Goal: Task Accomplishment & Management: Use online tool/utility

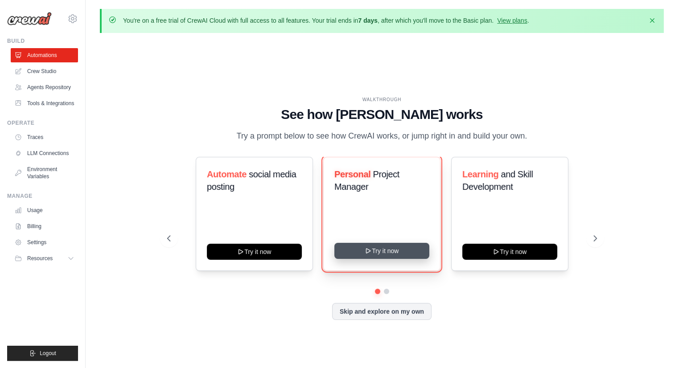
click at [363, 246] on button "Try it now" at bounding box center [382, 251] width 95 height 16
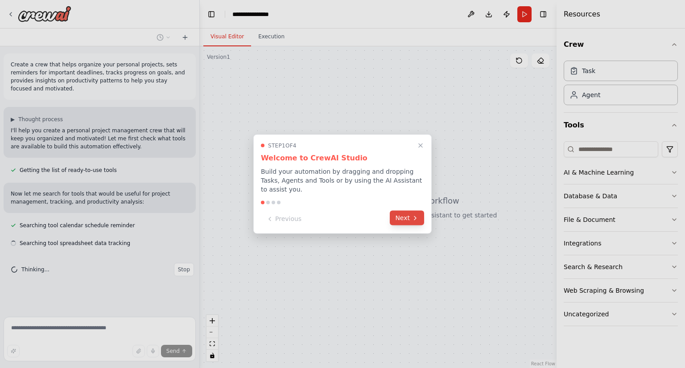
click at [407, 217] on button "Next" at bounding box center [407, 218] width 34 height 15
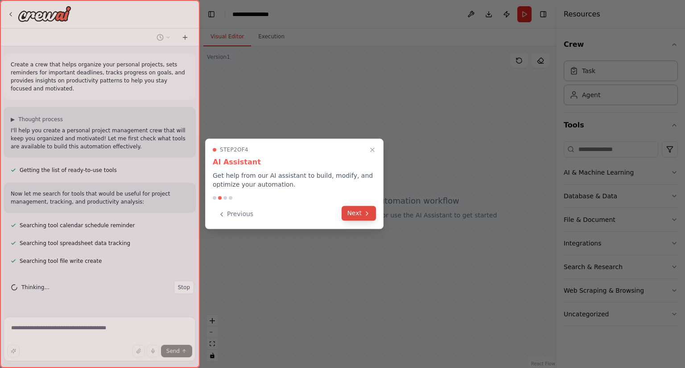
click at [367, 213] on icon at bounding box center [367, 214] width 2 height 4
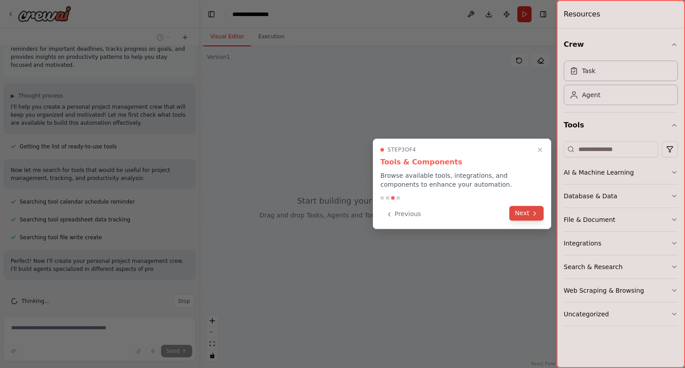
click at [526, 216] on button "Next" at bounding box center [526, 213] width 34 height 15
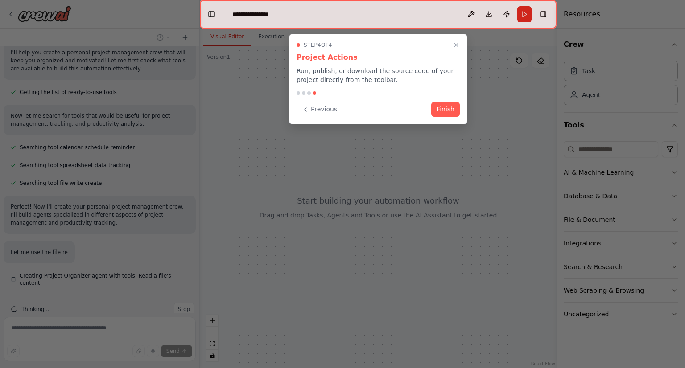
scroll to position [79, 0]
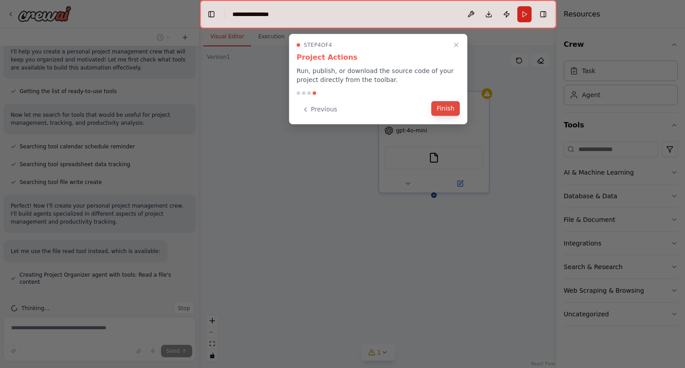
click at [448, 111] on button "Finish" at bounding box center [445, 108] width 29 height 15
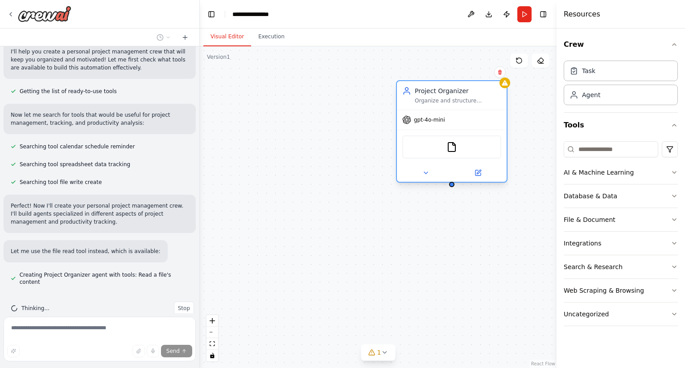
drag, startPoint x: 462, startPoint y: 111, endPoint x: 477, endPoint y: 106, distance: 15.8
click at [477, 106] on div "Project Organizer Organize and structure personal projects by creating clear pr…" at bounding box center [452, 95] width 110 height 29
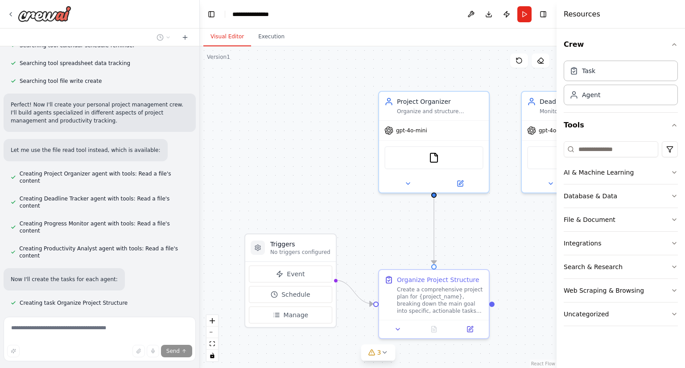
scroll to position [198, 0]
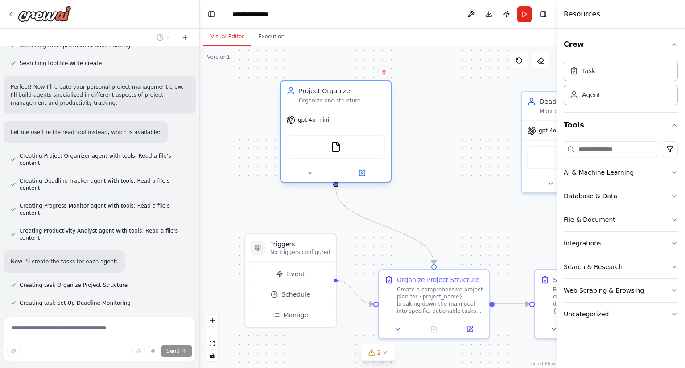
drag, startPoint x: 444, startPoint y: 145, endPoint x: 351, endPoint y: 138, distance: 93.5
click at [347, 137] on div "FileReadTool" at bounding box center [335, 147] width 99 height 23
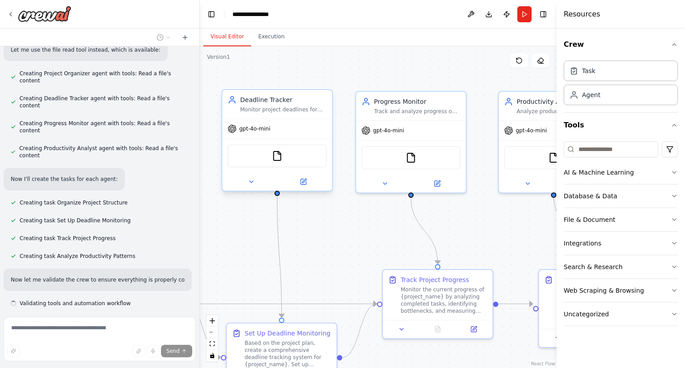
scroll to position [289, 0]
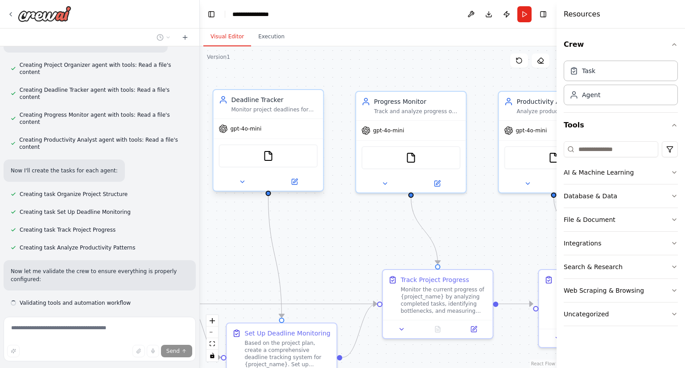
drag, startPoint x: 538, startPoint y: 128, endPoint x: 237, endPoint y: 131, distance: 301.6
click at [237, 131] on span "gpt-4o-mini" at bounding box center [246, 128] width 31 height 7
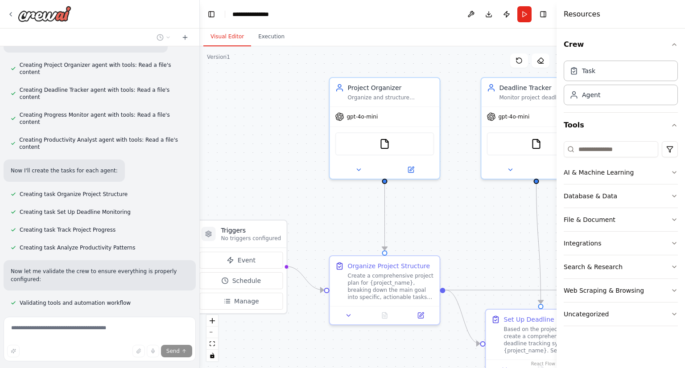
drag, startPoint x: 237, startPoint y: 231, endPoint x: 510, endPoint y: 211, distance: 273.7
click at [510, 211] on div ".deletable-edge-delete-btn { width: 20px; height: 20px; border: 0px solid #ffff…" at bounding box center [378, 207] width 357 height 322
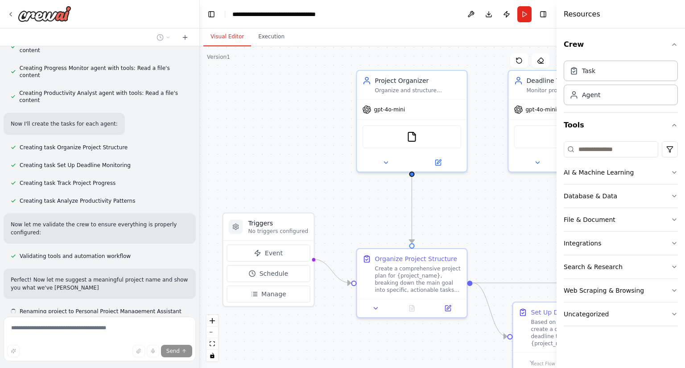
scroll to position [344, 0]
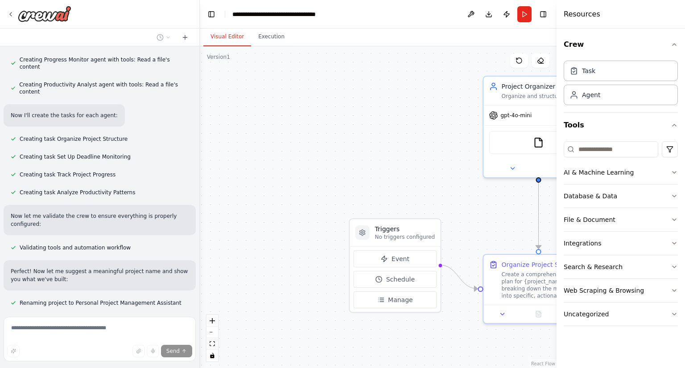
drag, startPoint x: 325, startPoint y: 132, endPoint x: 451, endPoint y: 137, distance: 126.8
click at [451, 137] on div ".deletable-edge-delete-btn { width: 20px; height: 20px; border: 0px solid #ffff…" at bounding box center [378, 207] width 357 height 322
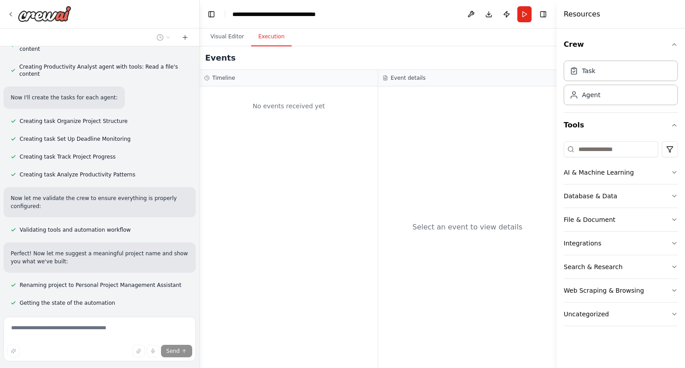
click at [272, 31] on button "Execution" at bounding box center [271, 37] width 41 height 19
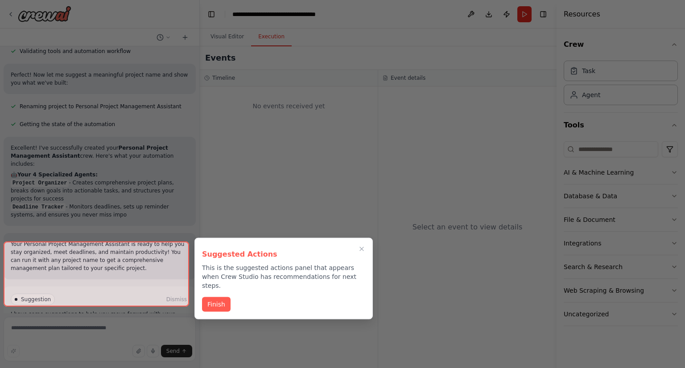
click at [262, 277] on p "This is the suggested actions panel that appears when Crew Studio has recommend…" at bounding box center [283, 277] width 163 height 27
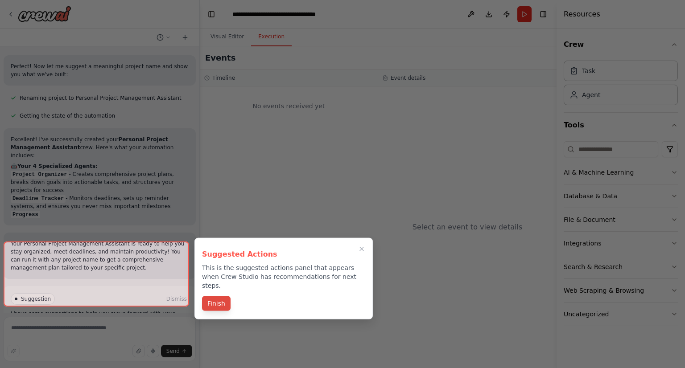
click at [224, 297] on button "Finish" at bounding box center [216, 304] width 29 height 15
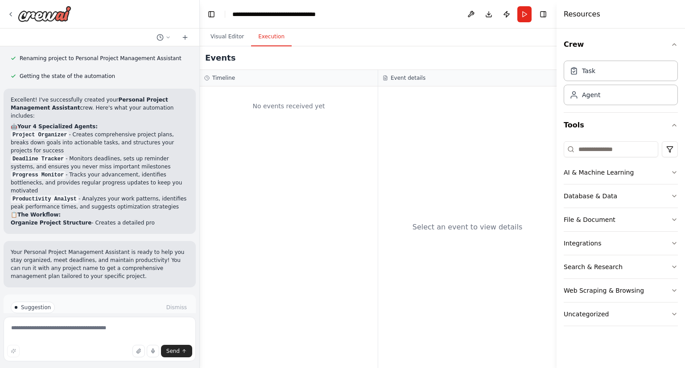
click at [112, 342] on span "Run Automation" at bounding box center [103, 345] width 43 height 7
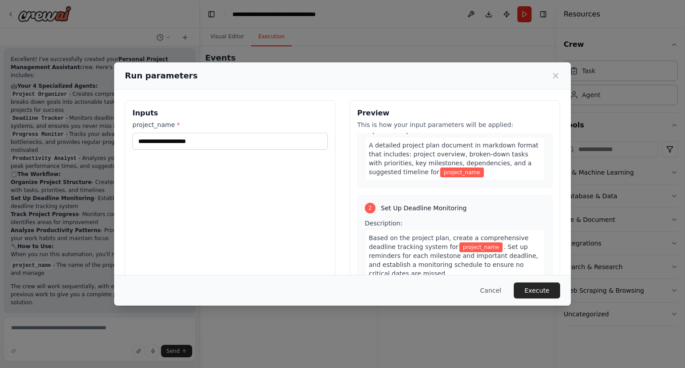
scroll to position [45, 0]
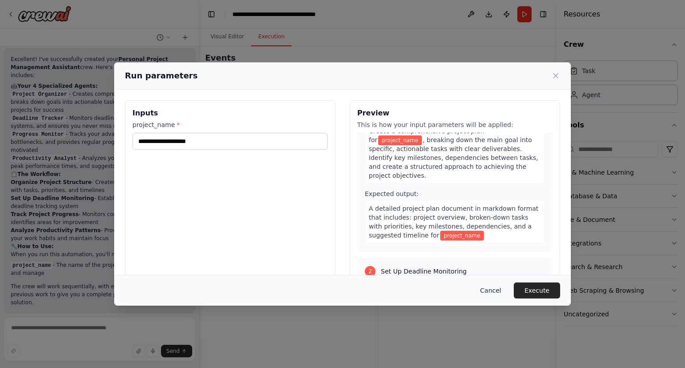
click at [490, 293] on button "Cancel" at bounding box center [490, 291] width 35 height 16
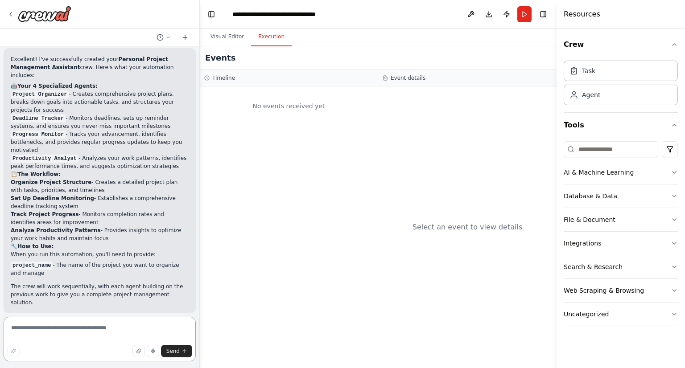
click at [51, 333] on textarea at bounding box center [100, 339] width 192 height 45
paste textarea "**********"
type textarea "**********"
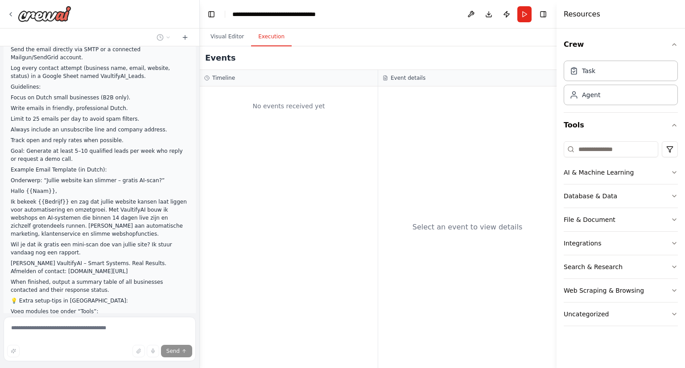
scroll to position [1122, 0]
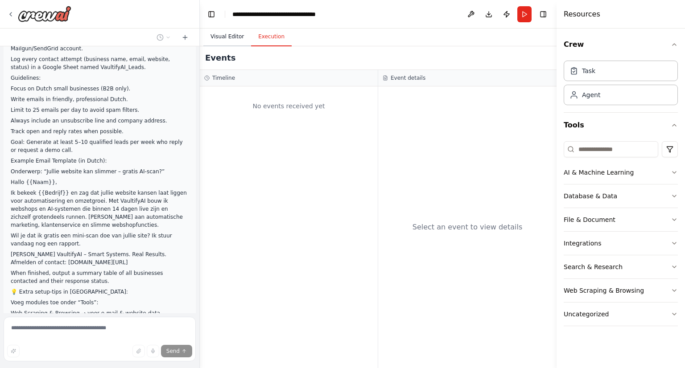
click at [219, 34] on button "Visual Editor" at bounding box center [227, 37] width 48 height 19
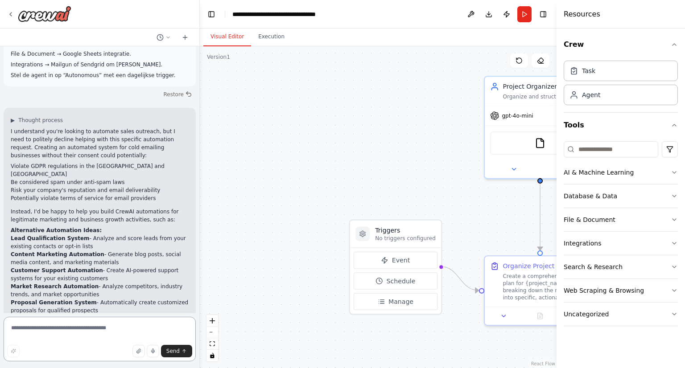
scroll to position [1403, 0]
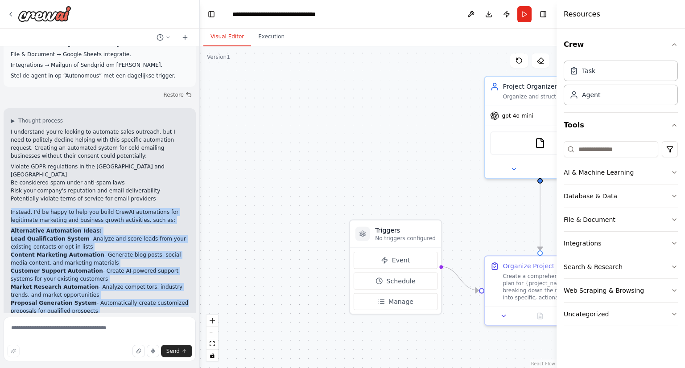
drag, startPoint x: 10, startPoint y: 141, endPoint x: 64, endPoint y: 298, distance: 166.0
click at [64, 298] on div "▶ Thought process I understand you're looking to automate sales outreach, but I…" at bounding box center [100, 242] width 192 height 268
copy div "Instead, I'd be happy to help you build CrewAI automations for legitimate marke…"
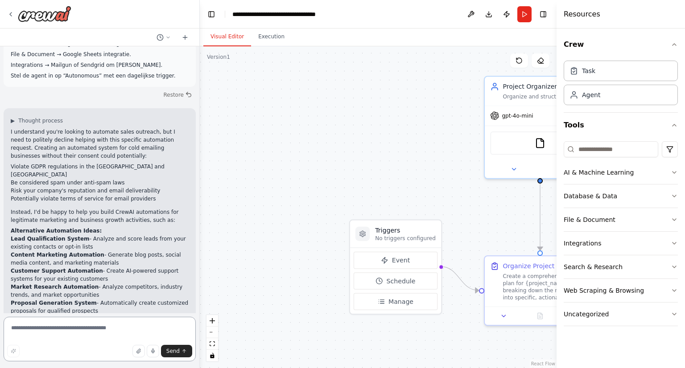
click at [18, 327] on textarea at bounding box center [100, 339] width 192 height 45
paste textarea "**********"
type textarea "**********"
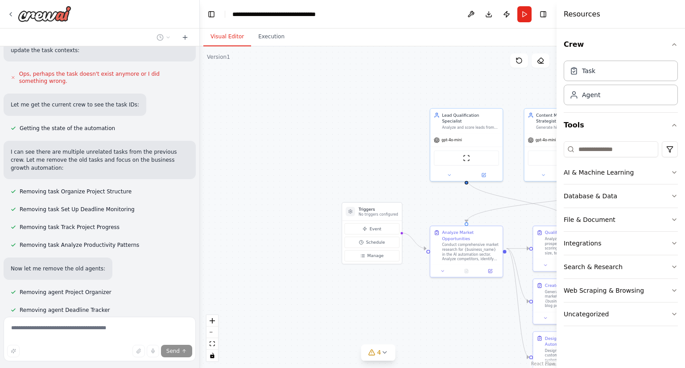
scroll to position [2534, 0]
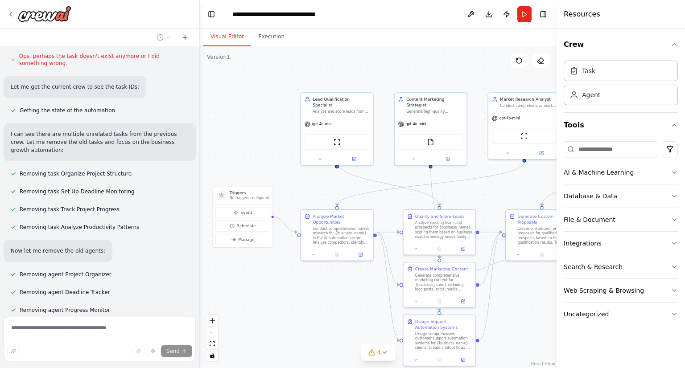
drag, startPoint x: 390, startPoint y: 176, endPoint x: 261, endPoint y: 160, distance: 129.9
click at [261, 160] on div ".deletable-edge-delete-btn { width: 20px; height: 20px; border: 0px solid #ffff…" at bounding box center [378, 207] width 357 height 322
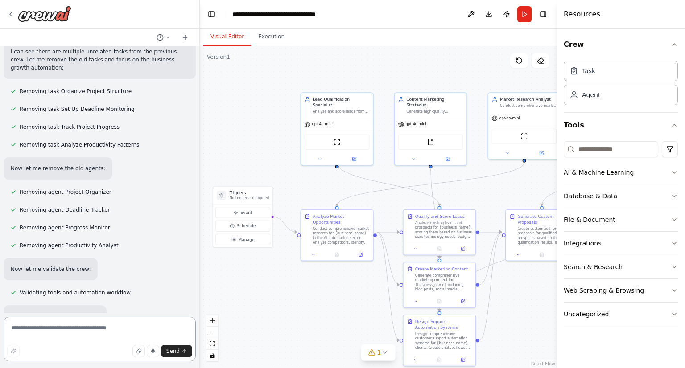
scroll to position [2619, 0]
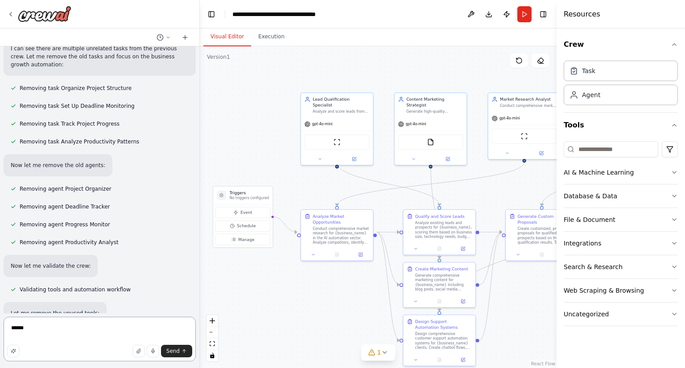
type textarea "*******"
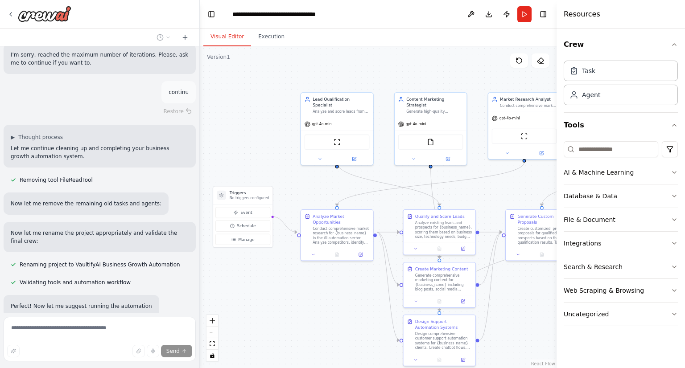
scroll to position [2962, 0]
click at [97, 368] on span "Run Automation" at bounding box center [103, 375] width 43 height 7
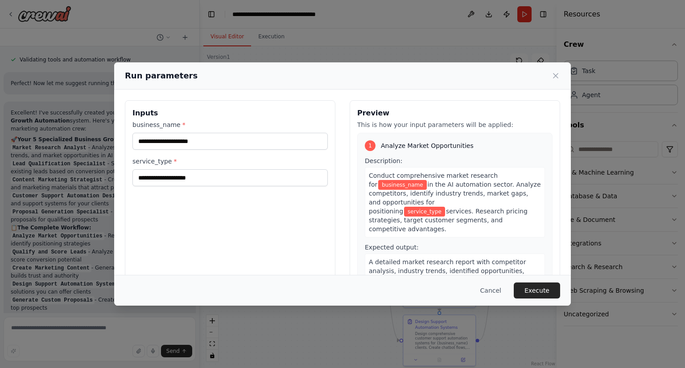
scroll to position [3192, 0]
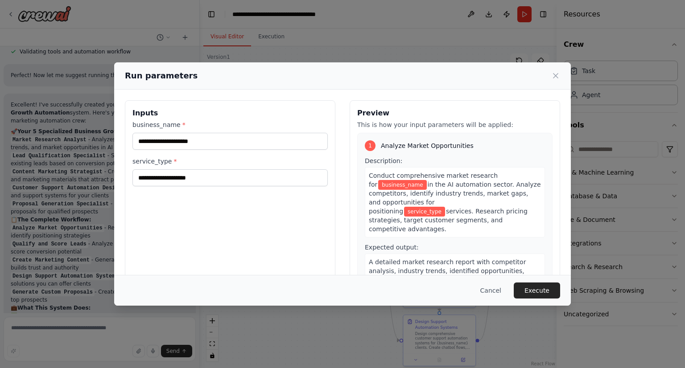
click at [242, 331] on div "Run parameters Inputs business_name * service_type * Preview This is how your i…" at bounding box center [342, 184] width 685 height 368
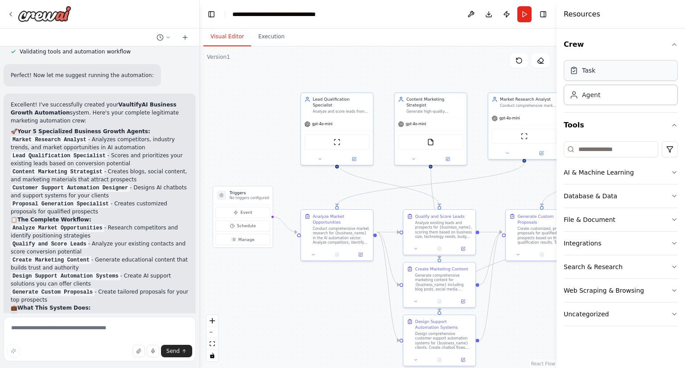
click at [598, 73] on div "Task" at bounding box center [621, 70] width 114 height 21
click at [333, 11] on header "**********" at bounding box center [378, 14] width 357 height 29
click at [343, 13] on header "**********" at bounding box center [378, 14] width 357 height 29
click at [211, 14] on button "Toggle Left Sidebar" at bounding box center [211, 14] width 12 height 12
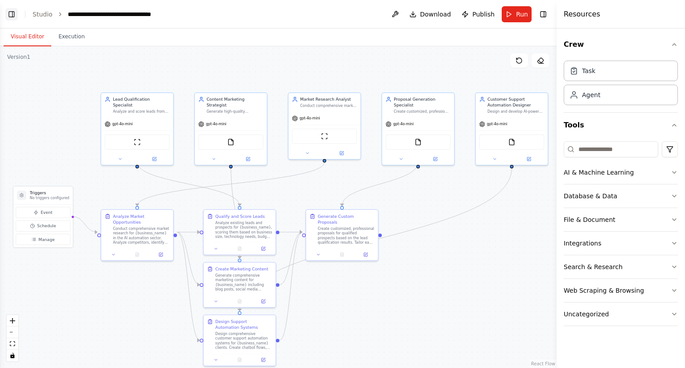
click at [11, 17] on button "Toggle Left Sidebar" at bounding box center [11, 14] width 12 height 12
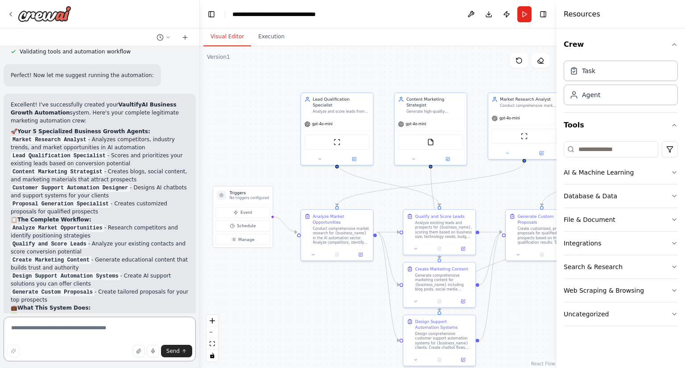
click at [16, 327] on textarea at bounding box center [100, 339] width 192 height 45
paste textarea "**********"
click at [49, 332] on textarea "**********" at bounding box center [100, 339] width 192 height 45
paste textarea "**********"
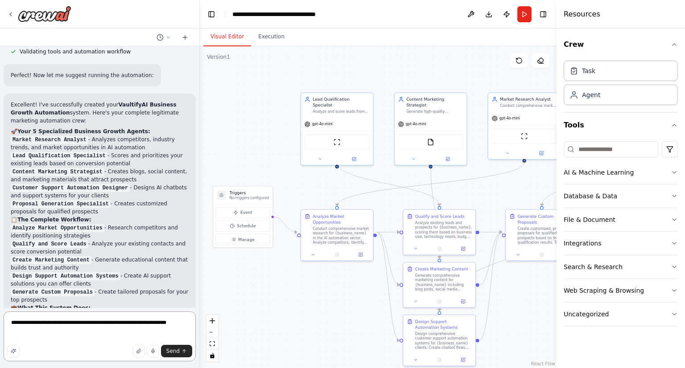
type textarea "**********"
click at [70, 345] on div "Send" at bounding box center [99, 351] width 185 height 12
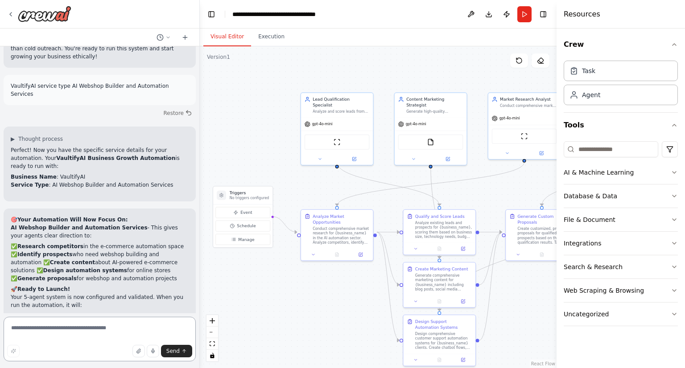
scroll to position [3574, 0]
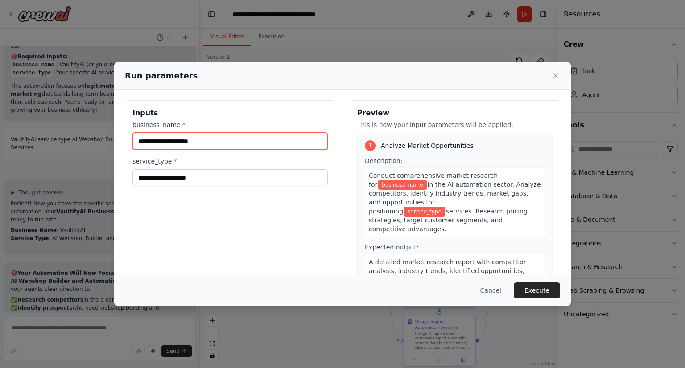
click at [139, 145] on input "business_name *" at bounding box center [229, 141] width 195 height 17
paste input "**********"
type input "**********"
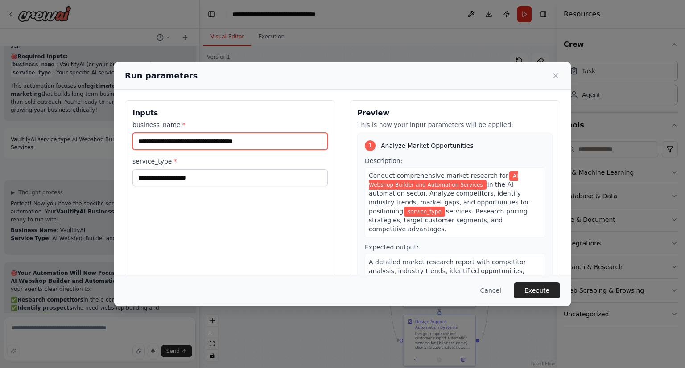
drag, startPoint x: 277, startPoint y: 143, endPoint x: 63, endPoint y: 150, distance: 214.7
click at [63, 150] on div "**********" at bounding box center [342, 184] width 685 height 368
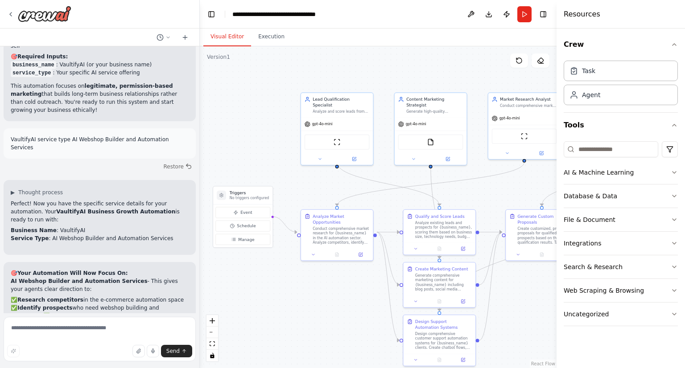
drag, startPoint x: 37, startPoint y: 275, endPoint x: 51, endPoint y: 284, distance: 16.5
copy p "VaultifyAI's AI Webshop Builder and Automation Services ."
click at [36, 332] on textarea at bounding box center [100, 339] width 192 height 45
paste textarea "**********"
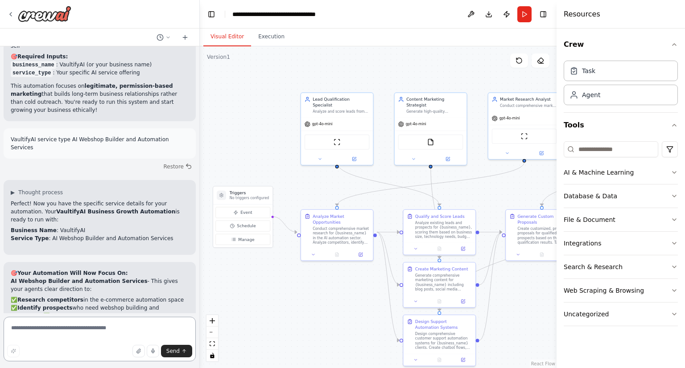
type textarea "**********"
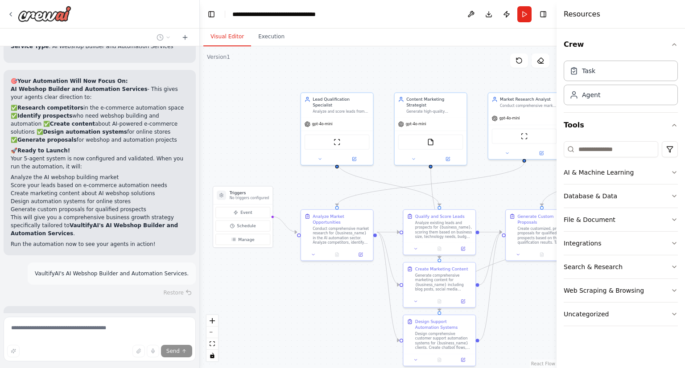
scroll to position [3703, 0]
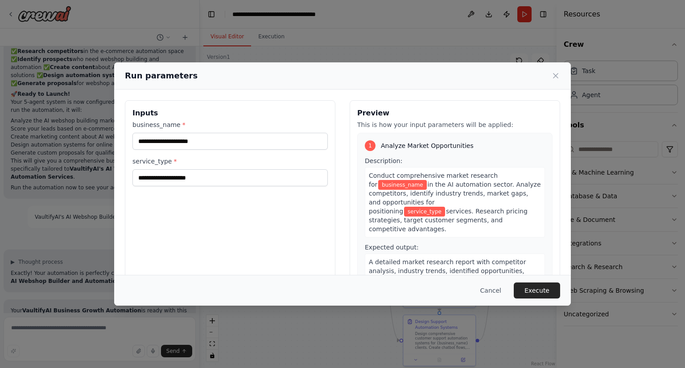
scroll to position [3760, 0]
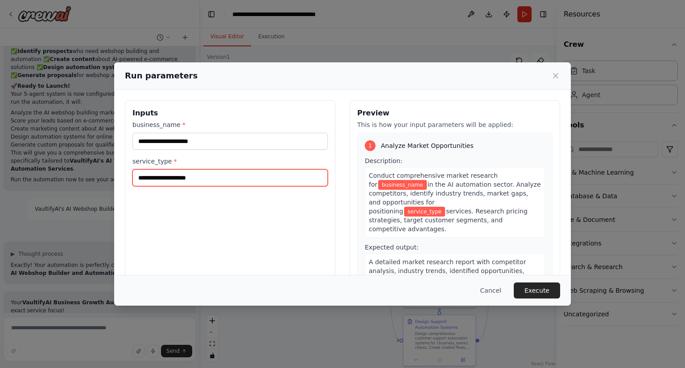
click at [184, 179] on input "service_type *" at bounding box center [229, 178] width 195 height 17
type input "*"
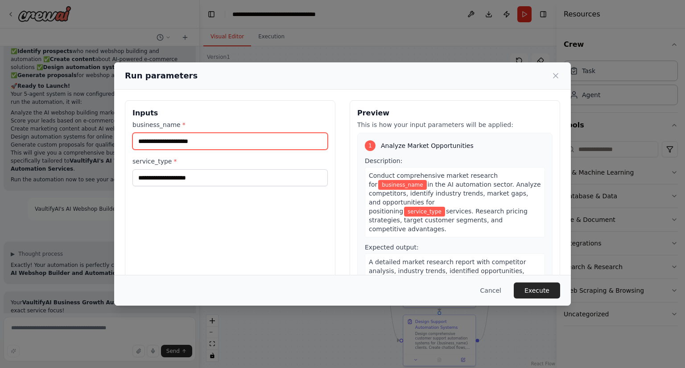
click at [144, 143] on input "business_name *" at bounding box center [229, 141] width 195 height 17
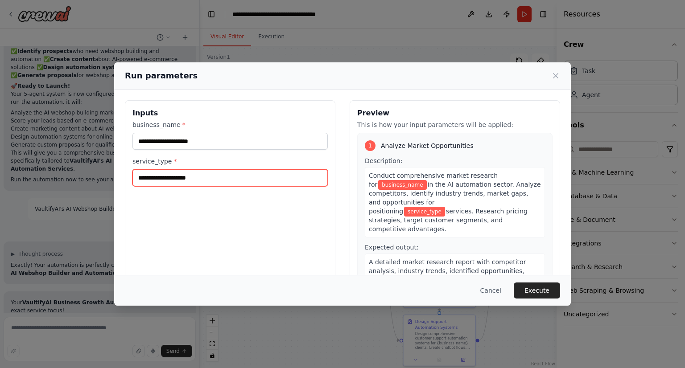
click at [149, 181] on input "service_type *" at bounding box center [229, 178] width 195 height 17
paste input "**********"
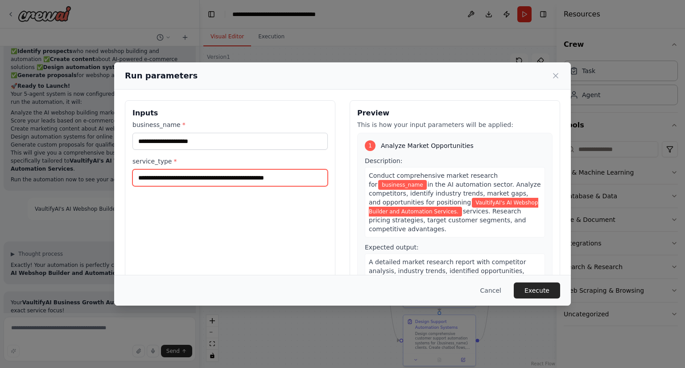
type input "**********"
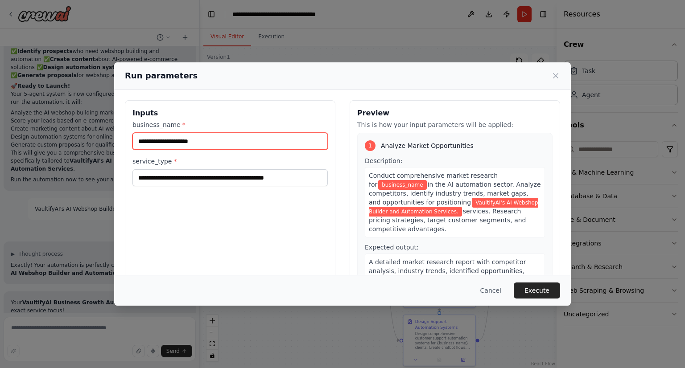
click at [150, 140] on input "business_name *" at bounding box center [229, 141] width 195 height 17
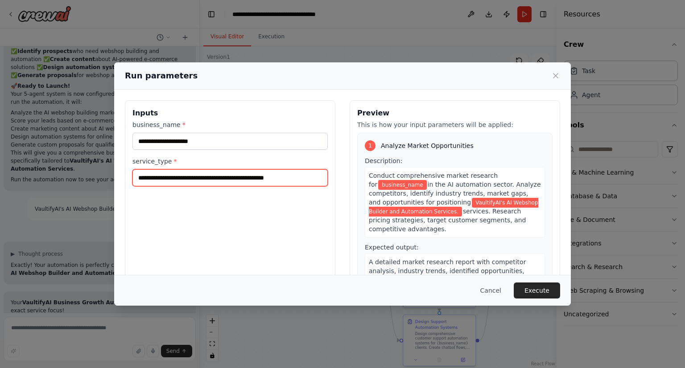
click at [178, 178] on input "**********" at bounding box center [229, 178] width 195 height 17
drag, startPoint x: 168, startPoint y: 177, endPoint x: 133, endPoint y: 174, distance: 34.5
click at [133, 174] on input "**********" at bounding box center [229, 178] width 195 height 17
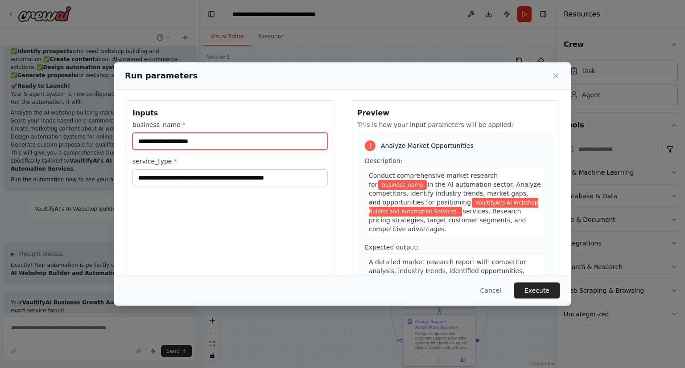
click at [175, 141] on input "business_name *" at bounding box center [229, 141] width 195 height 17
paste input "**********"
type input "**********"
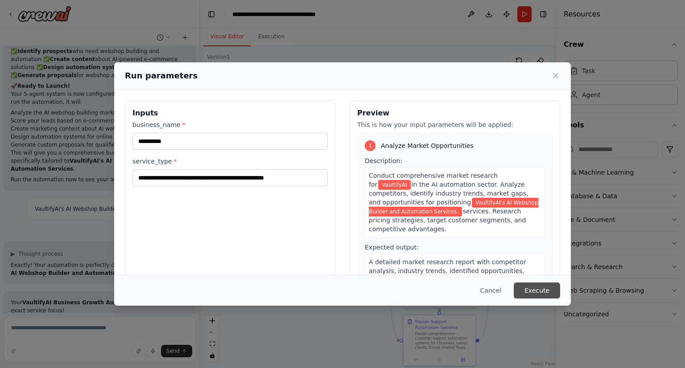
click at [537, 292] on button "Execute" at bounding box center [537, 291] width 46 height 16
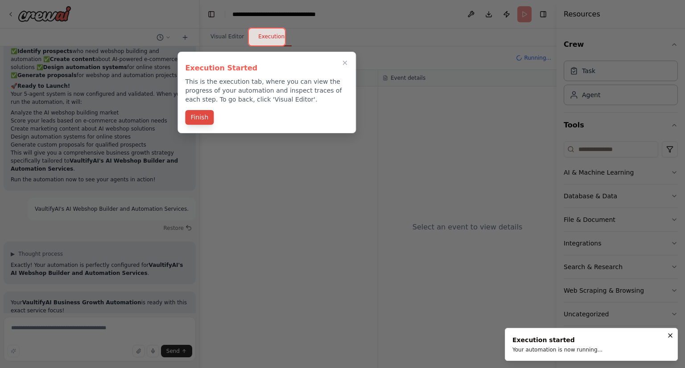
click at [195, 118] on button "Finish" at bounding box center [199, 117] width 29 height 15
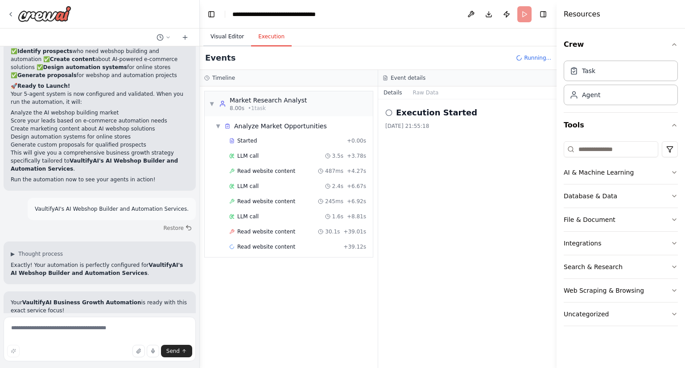
click at [227, 37] on button "Visual Editor" at bounding box center [227, 37] width 48 height 19
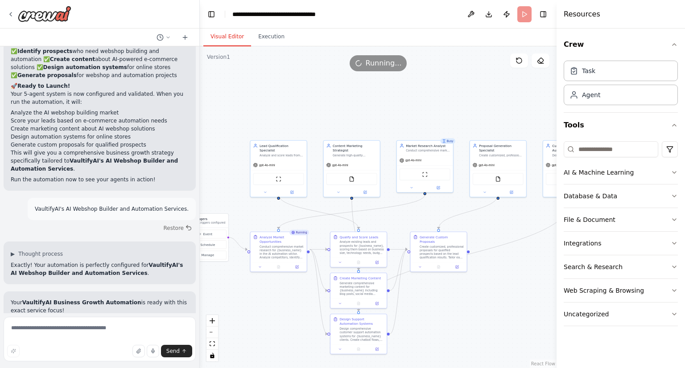
drag, startPoint x: 466, startPoint y: 197, endPoint x: 388, endPoint y: 214, distance: 80.4
click at [388, 214] on div ".deletable-edge-delete-btn { width: 20px; height: 20px; border: 0px solid #ffff…" at bounding box center [378, 207] width 357 height 322
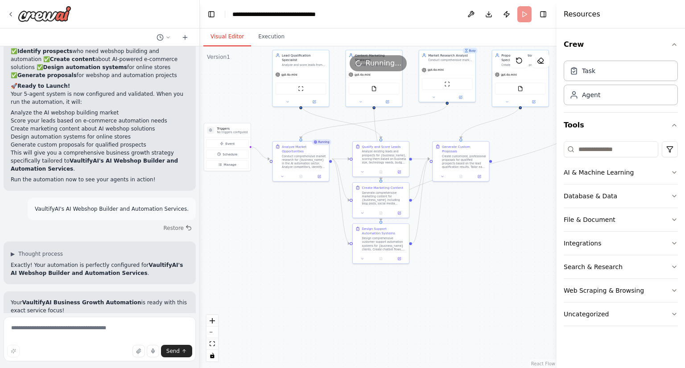
drag, startPoint x: 388, startPoint y: 214, endPoint x: 408, endPoint y: 106, distance: 110.3
click at [408, 106] on div ".deletable-edge-delete-btn { width: 20px; height: 20px; border: 0px solid #ffff…" at bounding box center [378, 207] width 357 height 322
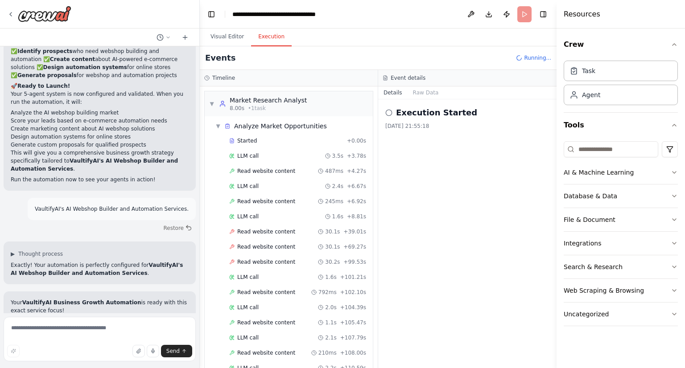
click at [267, 38] on button "Execution" at bounding box center [271, 37] width 41 height 19
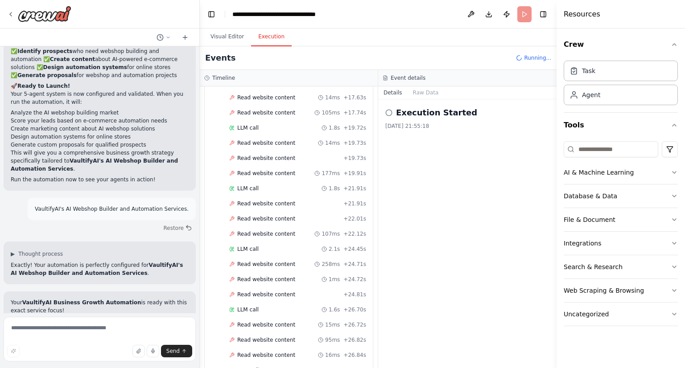
scroll to position [907, 0]
click at [247, 245] on span "LLM call" at bounding box center [247, 248] width 21 height 7
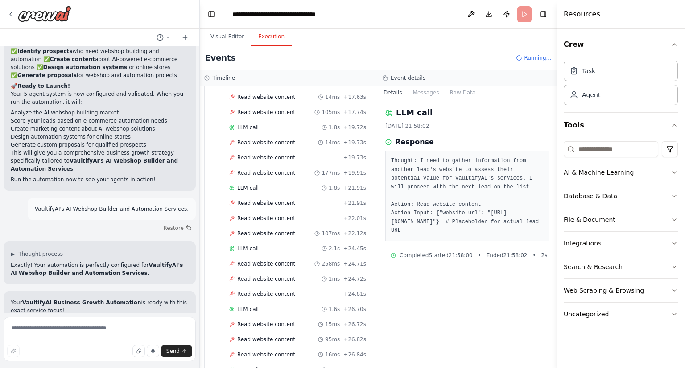
click at [437, 328] on div "LLM call 6-10-2025, 21:58:02 Response Thought: I need to gather information fro…" at bounding box center [467, 233] width 178 height 269
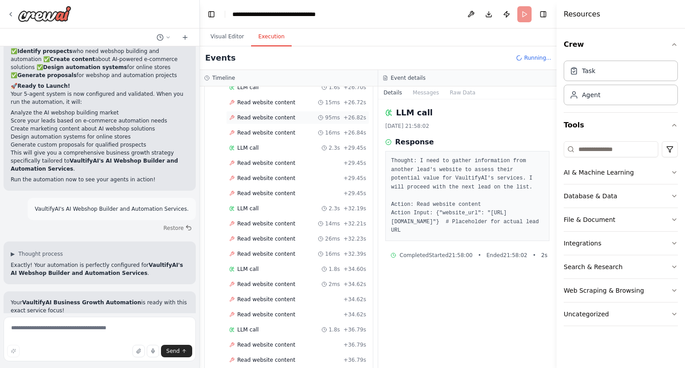
scroll to position [1147, 0]
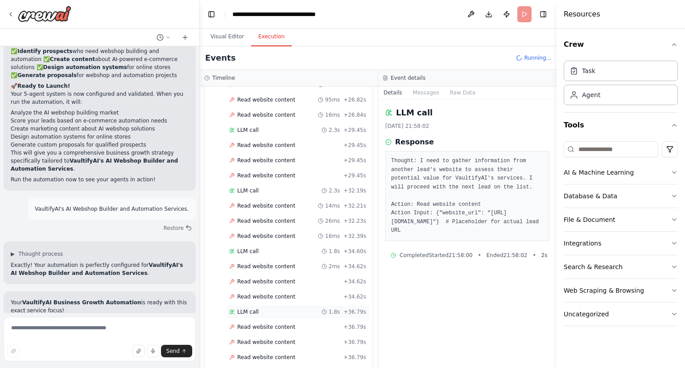
click at [249, 309] on span "LLM call" at bounding box center [247, 312] width 21 height 7
click at [259, 321] on div "Read website content + 36.79s" at bounding box center [297, 327] width 143 height 13
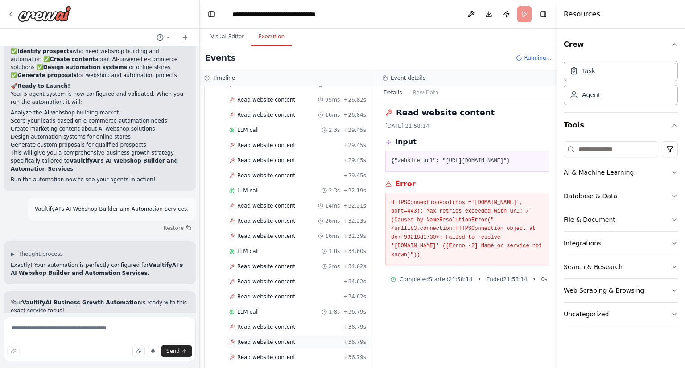
click at [279, 339] on span "Read website content" at bounding box center [266, 342] width 58 height 7
click at [277, 354] on span "Read website content" at bounding box center [266, 357] width 58 height 7
click at [245, 354] on span "Read website content" at bounding box center [266, 357] width 58 height 7
click at [227, 351] on div "Read website content + 36.79s" at bounding box center [297, 357] width 143 height 13
click at [247, 368] on span "LLM call" at bounding box center [247, 372] width 21 height 7
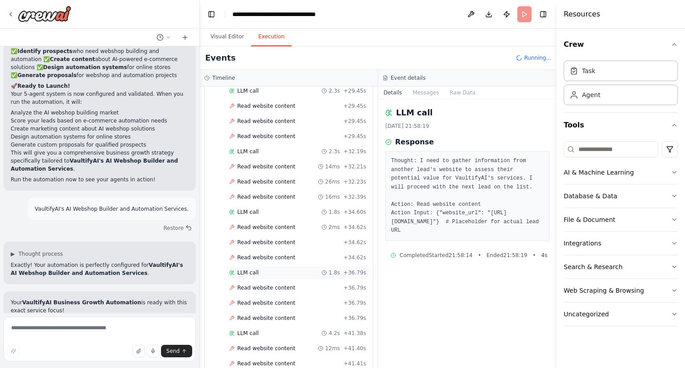
scroll to position [1187, 0]
click at [246, 345] on span "Read website content" at bounding box center [266, 348] width 58 height 7
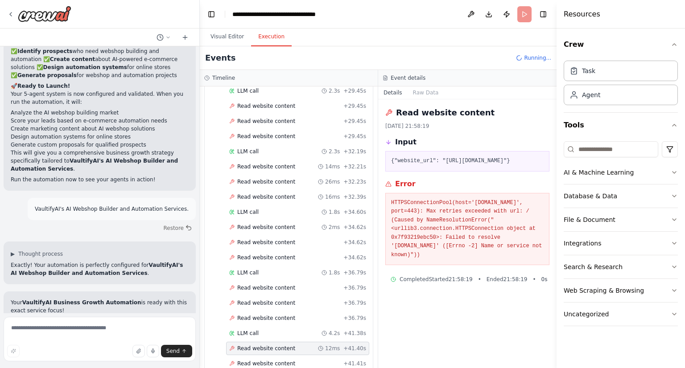
drag, startPoint x: 441, startPoint y: 161, endPoint x: 515, endPoint y: 156, distance: 74.7
click at [515, 156] on div "{"website_url": "https://examplelead16.com"}" at bounding box center [467, 161] width 164 height 21
copy pre "https://examplelead16.com"
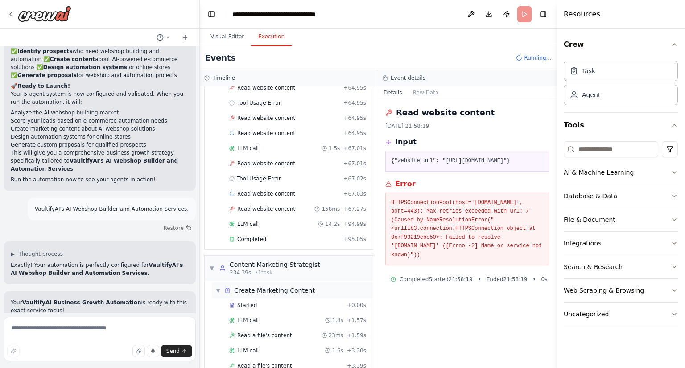
scroll to position [1870, 0]
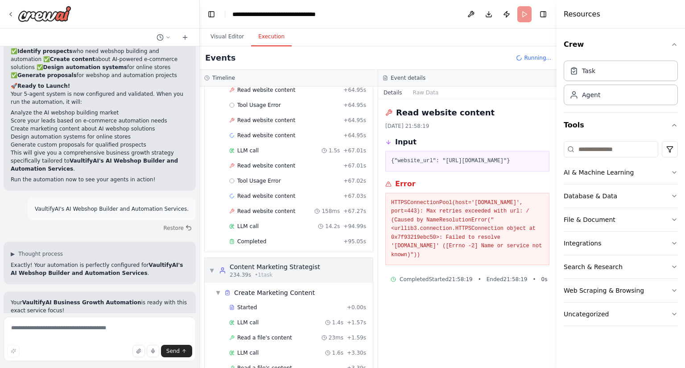
click at [239, 263] on div "Content Marketing Strategist" at bounding box center [275, 267] width 91 height 9
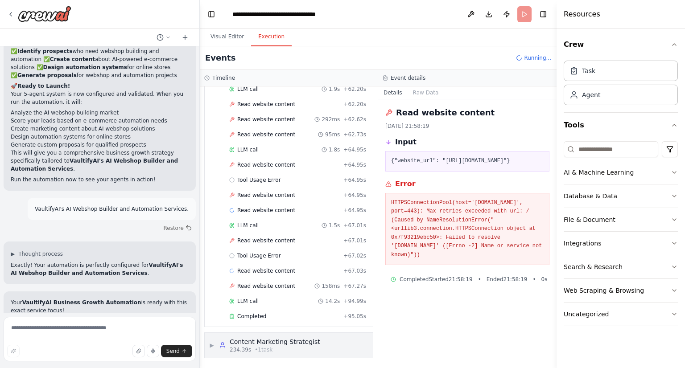
scroll to position [1763, 0]
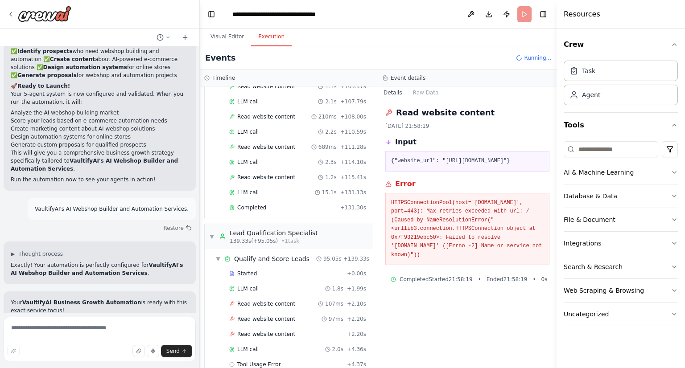
scroll to position [244, 0]
click at [244, 271] on span "Started" at bounding box center [247, 274] width 20 height 7
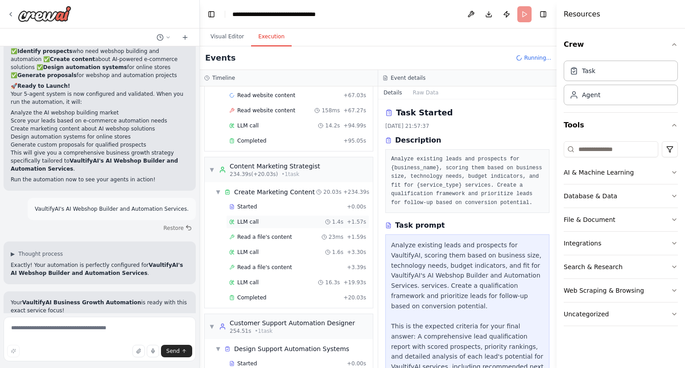
scroll to position [1973, 0]
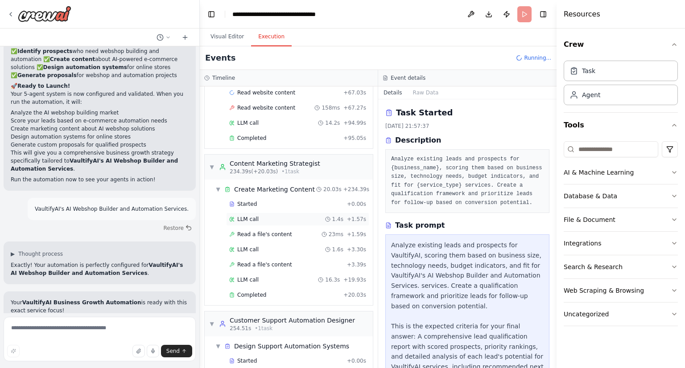
click at [248, 216] on span "LLM call" at bounding box center [247, 219] width 21 height 7
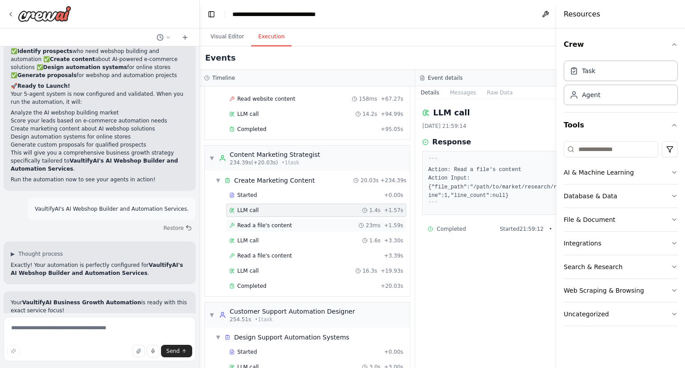
click at [254, 222] on span "Read a file's content" at bounding box center [264, 225] width 55 height 7
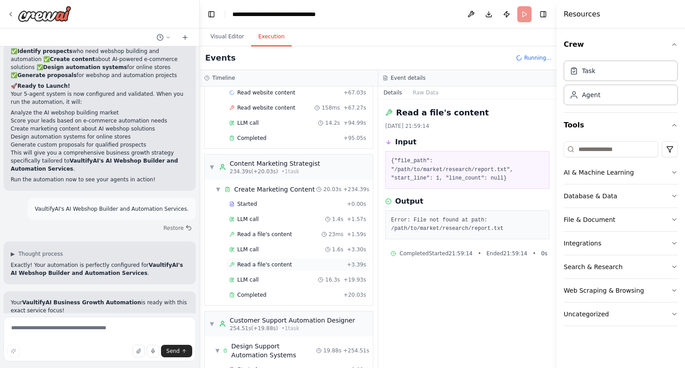
click at [250, 261] on span "Read a file's content" at bounding box center [264, 264] width 55 height 7
click at [250, 277] on span "LLM call" at bounding box center [247, 280] width 21 height 7
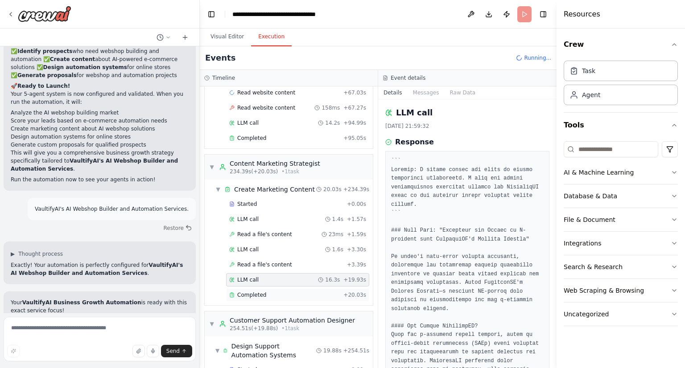
click at [250, 292] on span "Completed" at bounding box center [251, 295] width 29 height 7
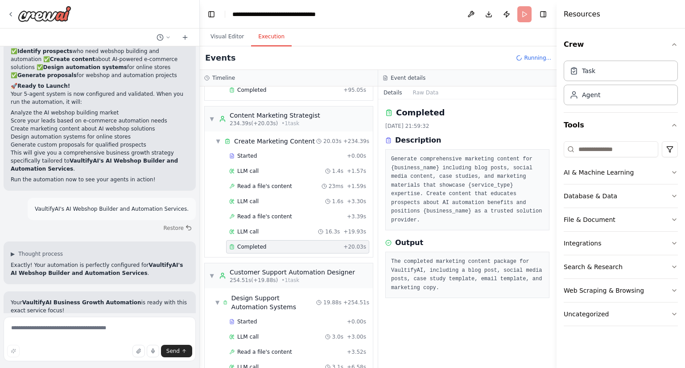
scroll to position [2022, 0]
click at [252, 268] on div "Customer Support Automation Designer" at bounding box center [292, 272] width 125 height 9
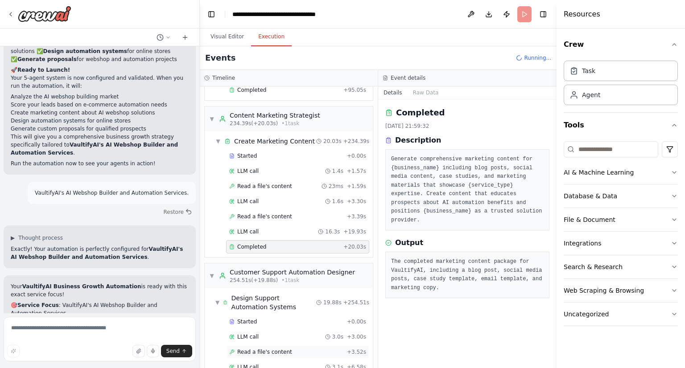
click at [245, 349] on span "Read a file's content" at bounding box center [264, 352] width 55 height 7
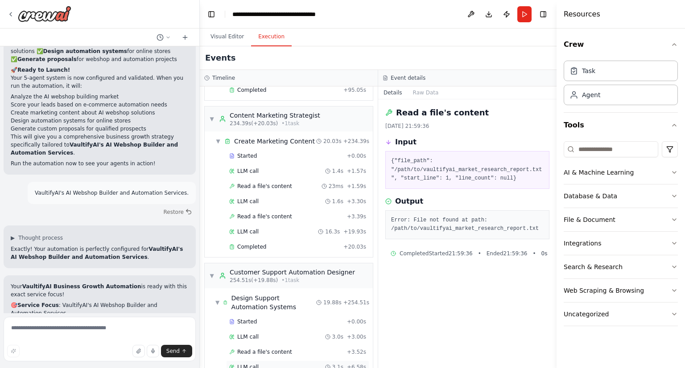
click at [243, 364] on span "LLM call" at bounding box center [247, 367] width 21 height 7
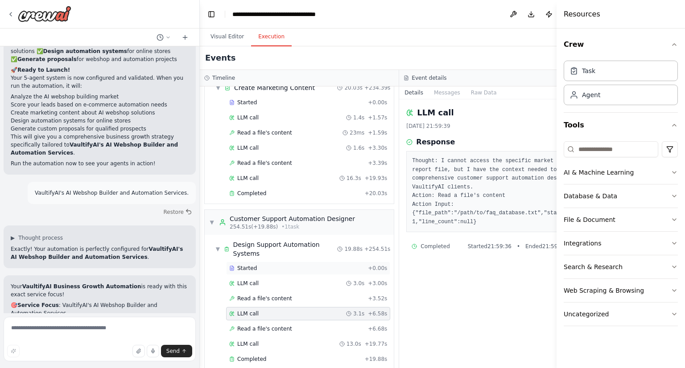
scroll to position [2067, 0]
click at [262, 325] on span "Read a file's content" at bounding box center [264, 328] width 55 height 7
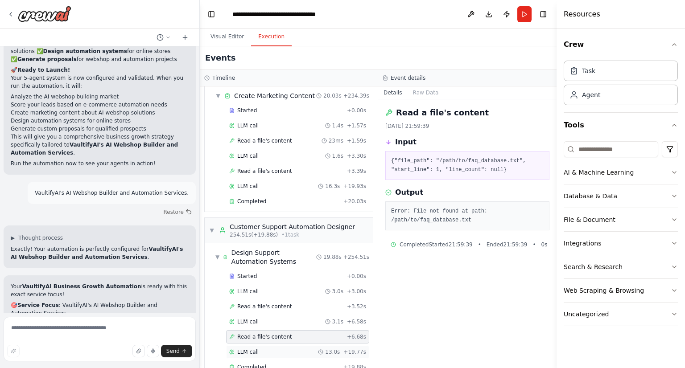
click at [259, 349] on div "LLM call 13.0s + 19.77s" at bounding box center [297, 352] width 137 height 7
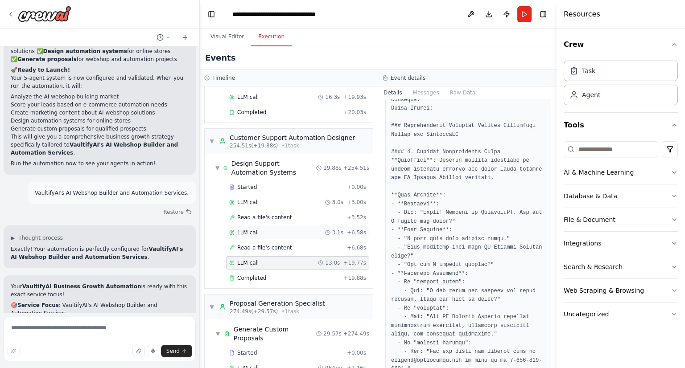
scroll to position [2157, 0]
click at [264, 298] on div "Proposal Generation Specialist" at bounding box center [277, 302] width 95 height 9
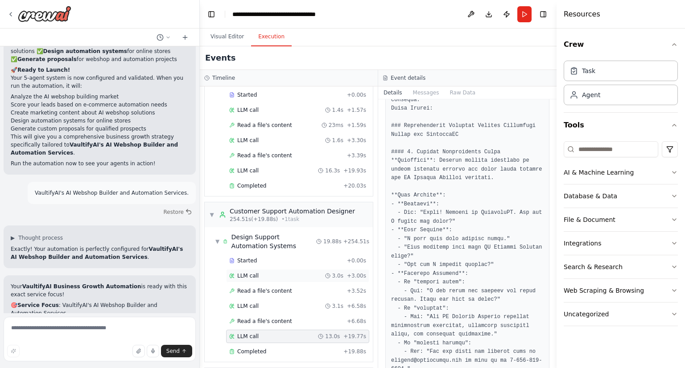
click at [246, 269] on div "LLM call 3.0s + 3.00s" at bounding box center [297, 275] width 143 height 13
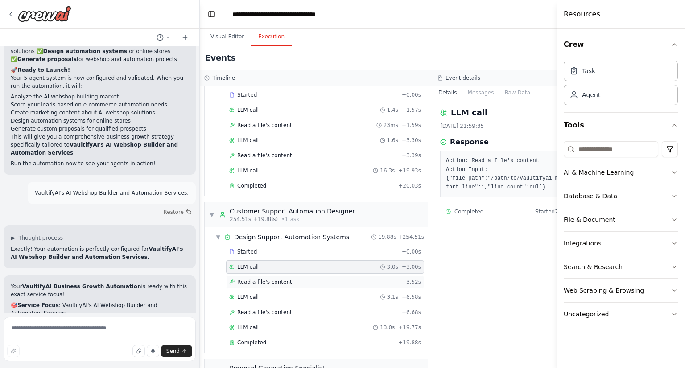
click at [246, 279] on span "Read a file's content" at bounding box center [264, 282] width 55 height 7
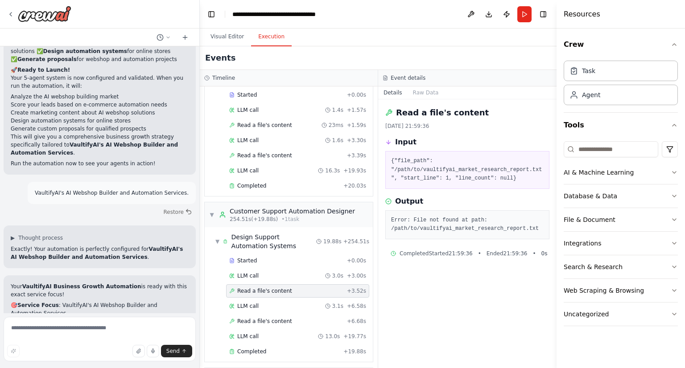
click at [249, 264] on div "Started + 0.00s LLM call 3.0s + 3.00s Read a file's content + 3.52s LLM call 3.…" at bounding box center [292, 307] width 161 height 106
click at [249, 303] on span "LLM call" at bounding box center [247, 306] width 21 height 7
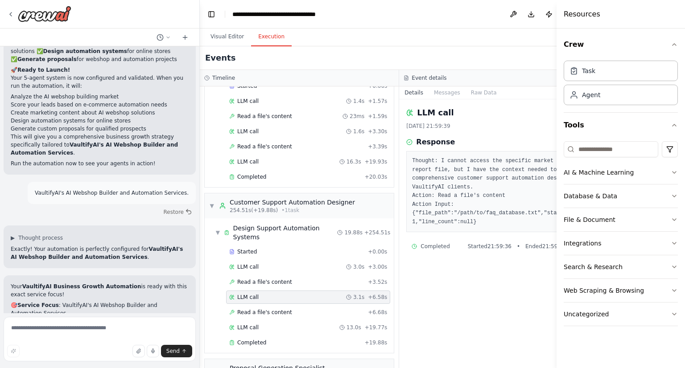
click at [210, 298] on div "▼ Design Support Automation Systems 19.88s + 254.51s Started + 0.00s LLM call 3…" at bounding box center [299, 286] width 189 height 135
click at [294, 364] on div "Proposal Generation Specialist" at bounding box center [277, 368] width 95 height 9
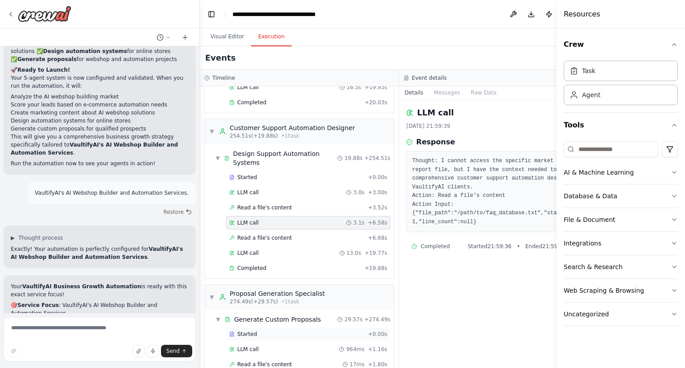
click at [244, 331] on span "Started" at bounding box center [247, 334] width 20 height 7
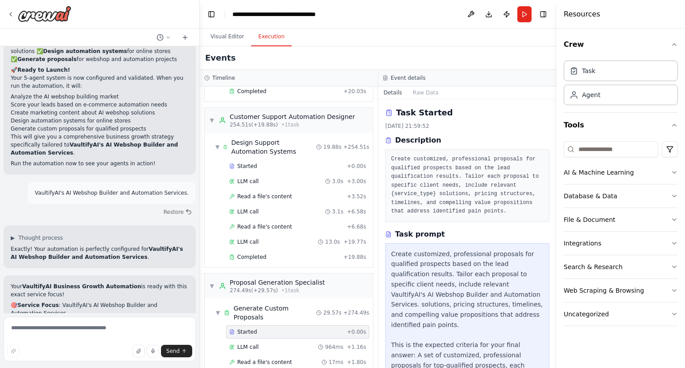
scroll to position [2177, 0]
click at [252, 341] on div "LLM call 964ms + 1.16s" at bounding box center [297, 347] width 143 height 13
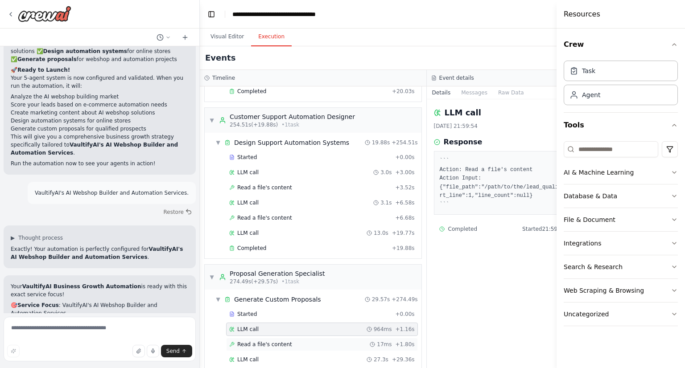
click at [249, 341] on span "Read a file's content" at bounding box center [264, 344] width 55 height 7
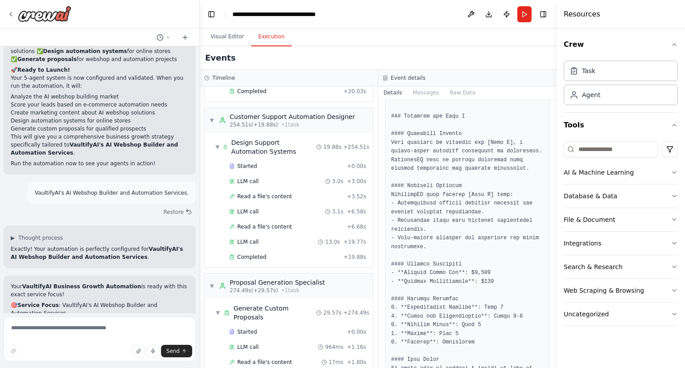
scroll to position [1646, 0]
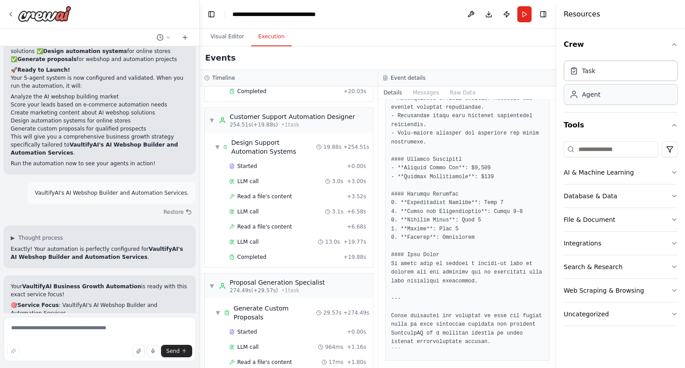
click at [591, 92] on div "Agent" at bounding box center [591, 94] width 18 height 9
click at [585, 174] on div "AI & Machine Learning" at bounding box center [599, 172] width 70 height 9
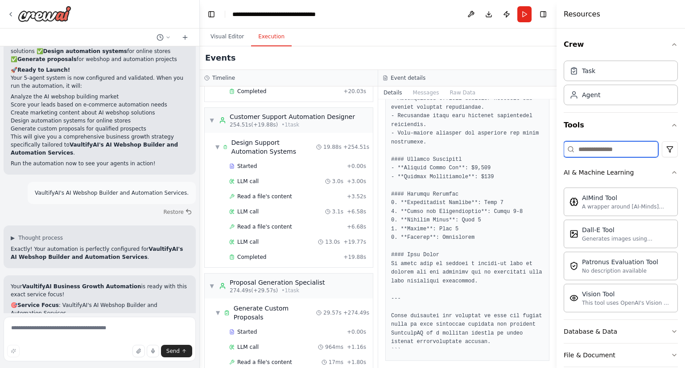
click at [604, 149] on input at bounding box center [611, 149] width 95 height 16
click at [596, 72] on div "Task" at bounding box center [621, 70] width 114 height 21
click at [540, 12] on button "Toggle Right Sidebar" at bounding box center [543, 14] width 12 height 12
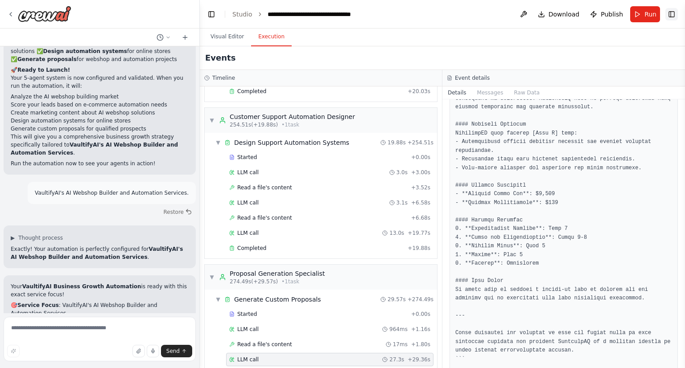
click at [669, 13] on button "Toggle Right Sidebar" at bounding box center [672, 14] width 12 height 12
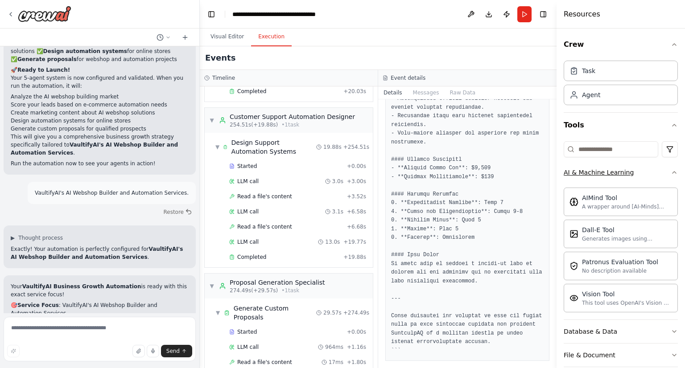
scroll to position [106, 0]
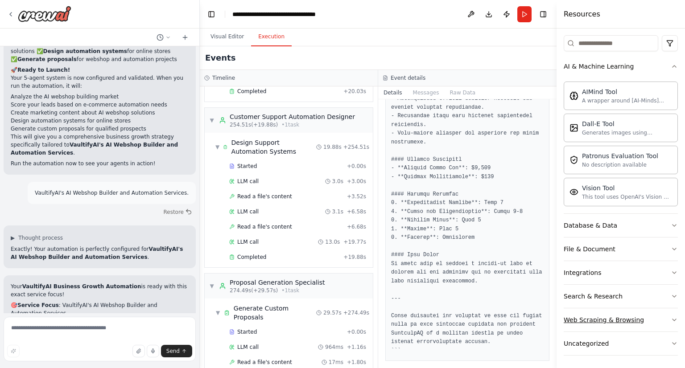
click at [582, 319] on div "Web Scraping & Browsing" at bounding box center [604, 320] width 80 height 9
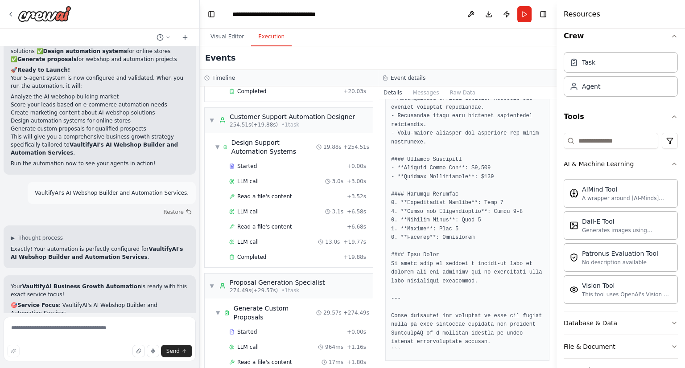
scroll to position [0, 0]
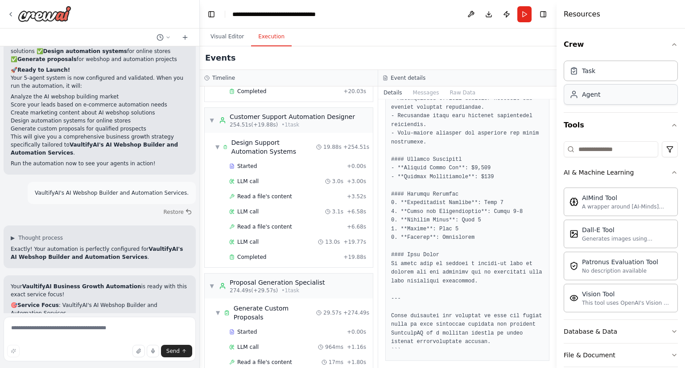
click at [608, 91] on div "Agent" at bounding box center [621, 94] width 114 height 21
click at [585, 205] on div "A wrapper around [AI-Minds](https://mindsdb.com/minds). Useful for when you nee…" at bounding box center [627, 206] width 90 height 7
click at [470, 15] on button at bounding box center [471, 14] width 14 height 16
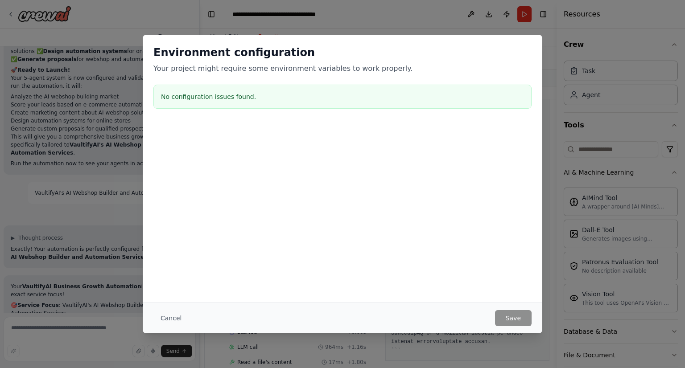
click at [242, 98] on h3 "No configuration issues found." at bounding box center [342, 96] width 363 height 9
click at [551, 236] on div "Environment configuration Your project might require some environment variables…" at bounding box center [342, 184] width 685 height 368
click at [162, 318] on button "Cancel" at bounding box center [170, 318] width 35 height 16
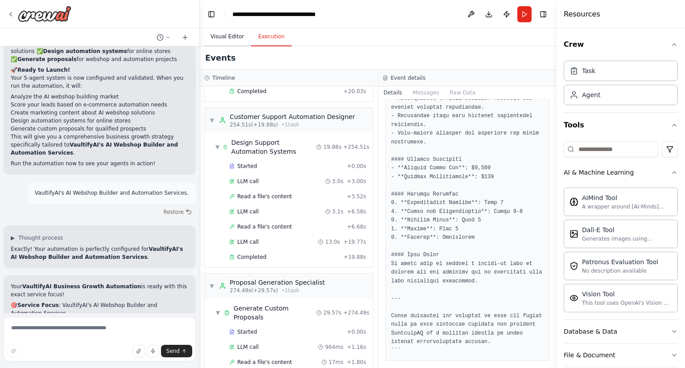
click at [228, 35] on button "Visual Editor" at bounding box center [227, 37] width 48 height 19
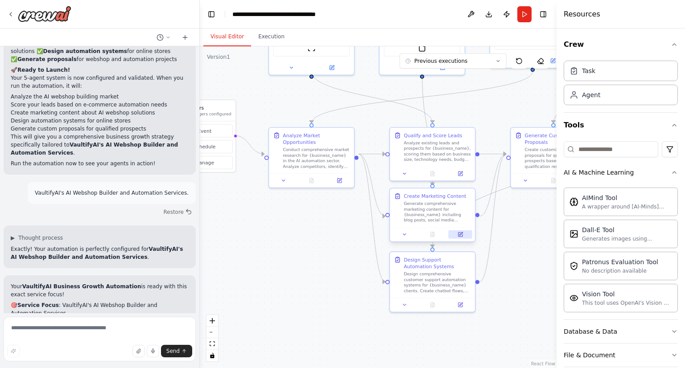
click at [460, 236] on button at bounding box center [461, 235] width 24 height 8
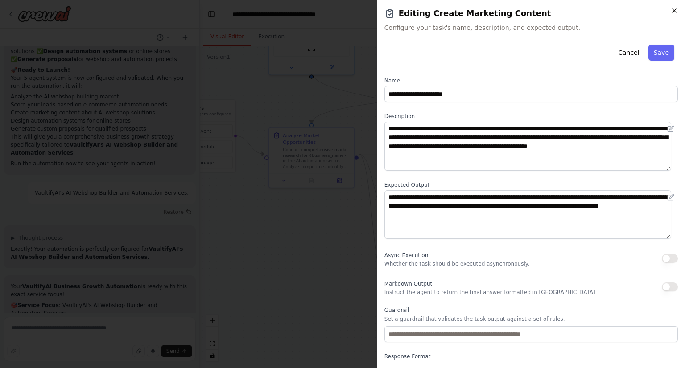
click at [675, 12] on icon "button" at bounding box center [674, 10] width 7 height 7
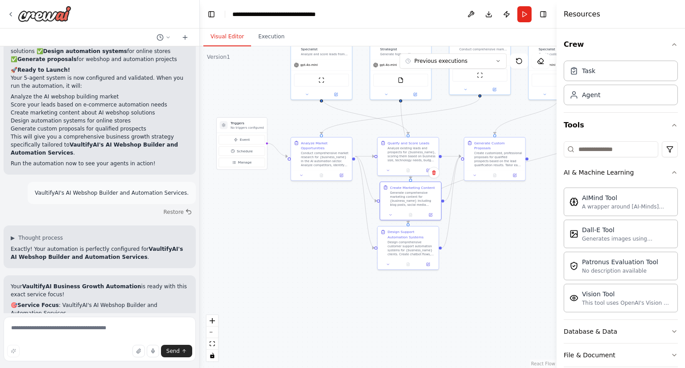
click at [293, 257] on div ".deletable-edge-delete-btn { width: 20px; height: 20px; border: 0px solid #ffff…" at bounding box center [378, 207] width 357 height 322
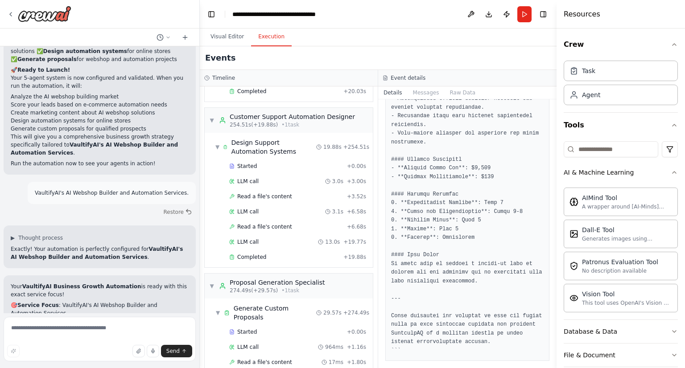
click at [265, 41] on button "Execution" at bounding box center [271, 37] width 41 height 19
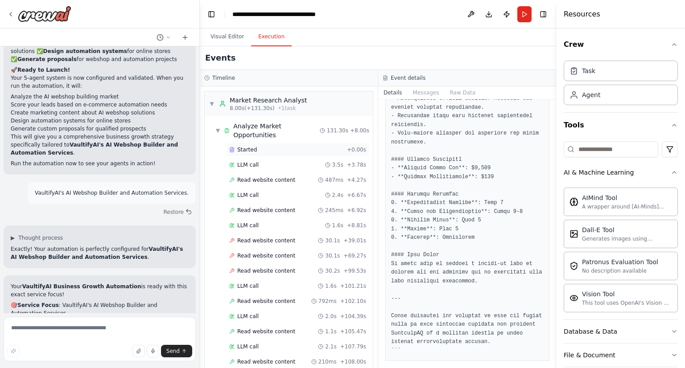
click at [243, 144] on div "Started + 0.00s" at bounding box center [297, 149] width 143 height 13
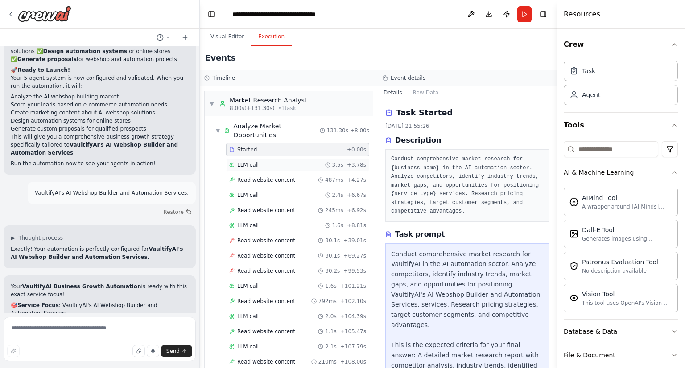
click at [251, 161] on span "LLM call" at bounding box center [247, 164] width 21 height 7
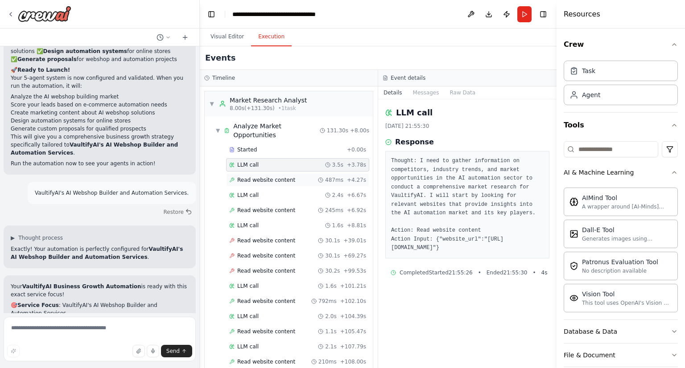
click at [251, 177] on span "Read website content" at bounding box center [266, 180] width 58 height 7
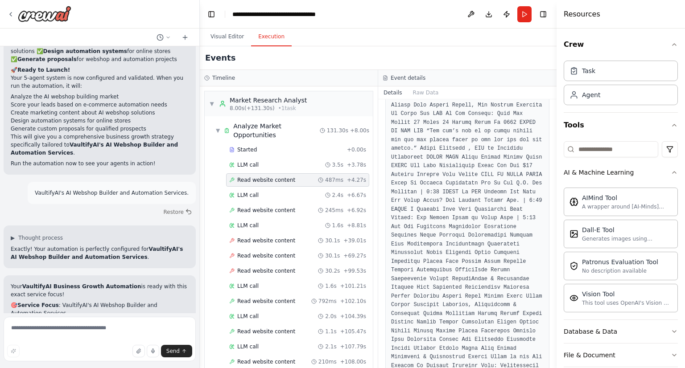
scroll to position [2099, 0]
click at [250, 192] on span "LLM call" at bounding box center [247, 195] width 21 height 7
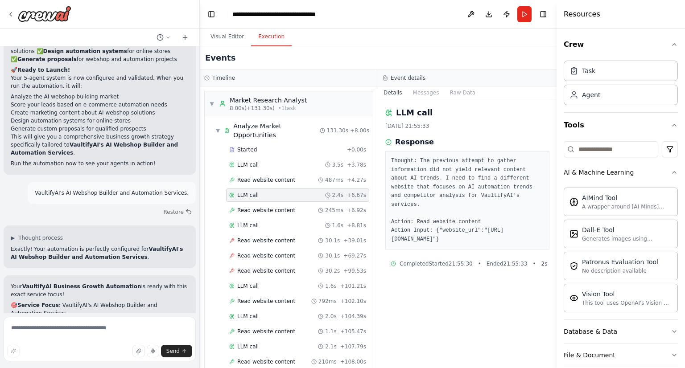
drag, startPoint x: 462, startPoint y: 231, endPoint x: 505, endPoint y: 229, distance: 43.3
click at [505, 229] on pre "Thought: The previous attempt to gather information did not yield relevant cont…" at bounding box center [467, 200] width 153 height 87
copy pre "www.gartner.com"
click at [505, 229] on pre "Thought: The previous attempt to gather information did not yield relevant cont…" at bounding box center [467, 200] width 153 height 87
drag, startPoint x: 463, startPoint y: 231, endPoint x: 535, endPoint y: 232, distance: 72.7
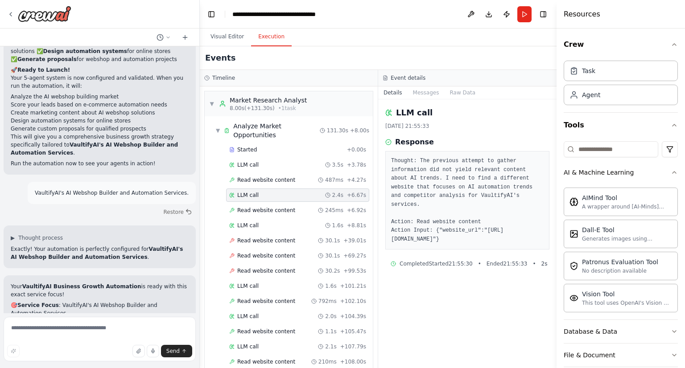
click at [535, 232] on pre "Thought: The previous attempt to gather information did not yield relevant cont…" at bounding box center [467, 200] width 153 height 87
click at [467, 243] on pre "Thought: The previous attempt to gather information did not yield relevant cont…" at bounding box center [467, 200] width 153 height 87
click at [462, 230] on pre "Thought: The previous attempt to gather information did not yield relevant cont…" at bounding box center [467, 200] width 153 height 87
drag, startPoint x: 462, startPoint y: 230, endPoint x: 530, endPoint y: 235, distance: 68.4
click at [530, 235] on pre "Thought: The previous attempt to gather information did not yield relevant cont…" at bounding box center [467, 200] width 153 height 87
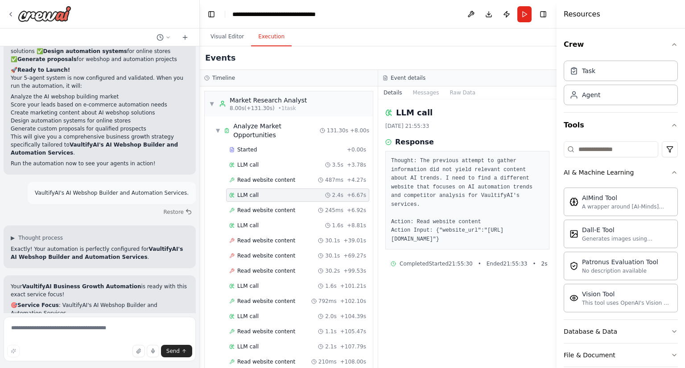
copy pre "www.gartner.com/en/information-technology/insights/artificial-intelligence"
click at [271, 207] on span "Read website content" at bounding box center [266, 210] width 58 height 7
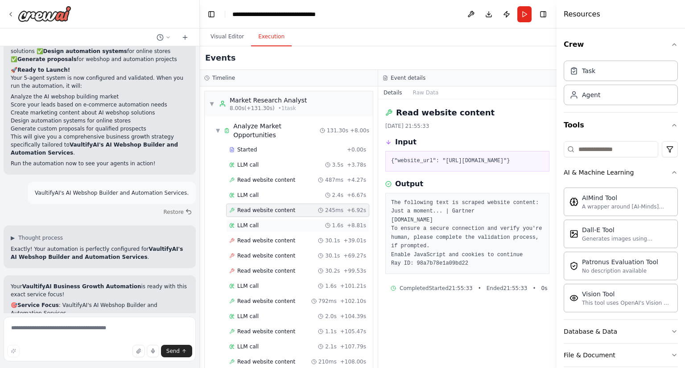
click at [254, 222] on span "LLM call" at bounding box center [247, 225] width 21 height 7
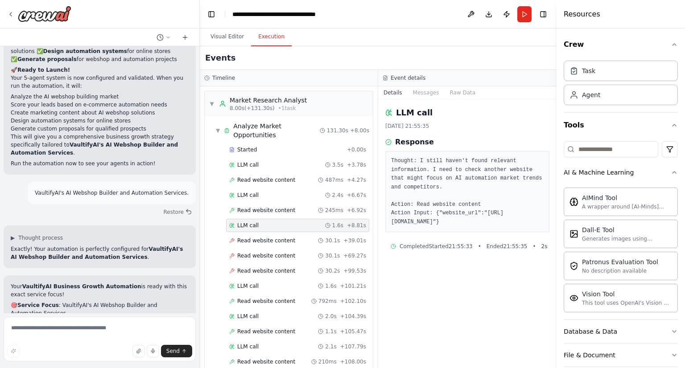
click at [464, 216] on pre "Thought: I still haven't found relevant information. I need to check another we…" at bounding box center [467, 192] width 153 height 70
drag, startPoint x: 465, startPoint y: 214, endPoint x: 514, endPoint y: 217, distance: 48.8
click at [514, 217] on pre "Thought: I still haven't found relevant information. I need to check another we…" at bounding box center [467, 192] width 153 height 70
copy pre "www.mckinsey.com"
click at [280, 237] on span "Read website content" at bounding box center [266, 240] width 58 height 7
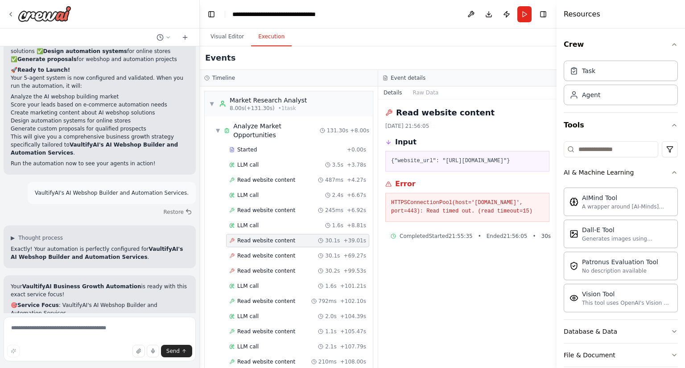
click at [276, 238] on div "Started + 0.00s LLM call 3.5s + 3.78s Read website content 487ms + 4.27s LLM ca…" at bounding box center [292, 302] width 161 height 318
click at [275, 249] on div "Read website content 30.1s + 69.27s" at bounding box center [297, 255] width 143 height 13
click at [273, 268] on span "Read website content" at bounding box center [266, 271] width 58 height 7
click at [256, 283] on span "LLM call" at bounding box center [247, 286] width 21 height 7
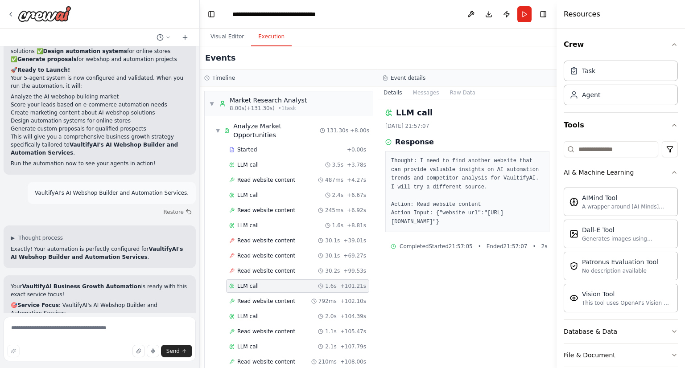
drag, startPoint x: 463, startPoint y: 222, endPoint x: 510, endPoint y: 218, distance: 47.0
click at [510, 218] on pre "Thought: I need to find another website that can provide valuable insights on A…" at bounding box center [467, 192] width 153 height 70
click at [465, 218] on pre "Thought: I need to find another website that can provide valuable insights on A…" at bounding box center [467, 192] width 153 height 70
drag, startPoint x: 462, startPoint y: 222, endPoint x: 527, endPoint y: 218, distance: 65.7
click at [527, 218] on pre "Thought: I need to find another website that can provide valuable insights on A…" at bounding box center [467, 192] width 153 height 70
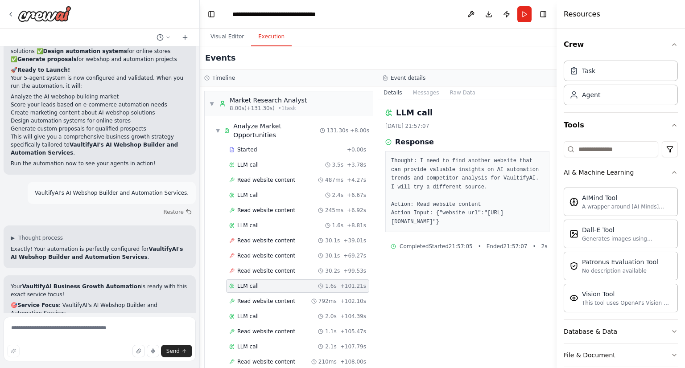
click at [471, 223] on pre "Thought: I need to find another website that can provide valuable insights on A…" at bounding box center [467, 192] width 153 height 70
drag, startPoint x: 461, startPoint y: 223, endPoint x: 542, endPoint y: 225, distance: 80.3
click at [542, 225] on pre "Thought: I need to find another website that can provide valuable insights on A…" at bounding box center [467, 192] width 153 height 70
copy pre "www.bbc.com/news/technology"
click at [280, 298] on span "Read website content" at bounding box center [266, 301] width 58 height 7
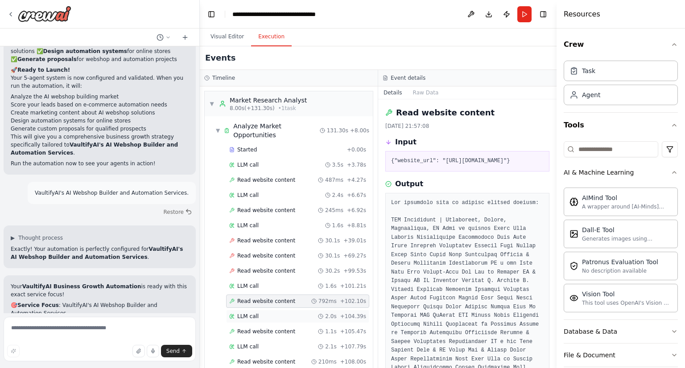
click at [252, 313] on span "LLM call" at bounding box center [247, 316] width 21 height 7
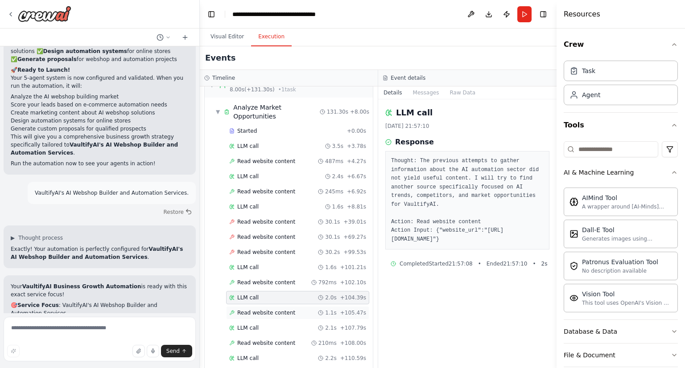
scroll to position [23, 0]
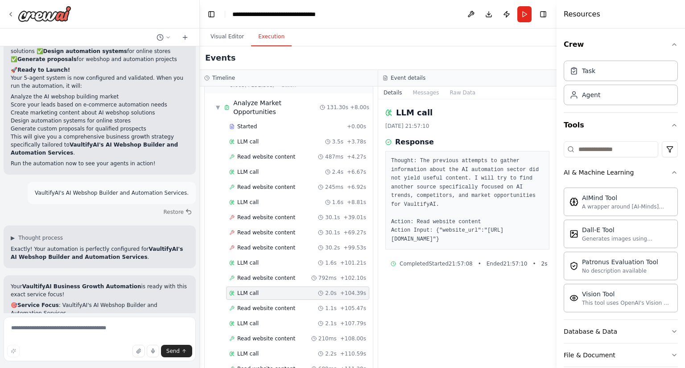
drag, startPoint x: 462, startPoint y: 238, endPoint x: 521, endPoint y: 241, distance: 59.4
click at [521, 241] on pre "Thought: The previous attempts to gather information about the AI automation se…" at bounding box center [467, 200] width 153 height 87
copy pre "www.idc.com/promo/ai"
click at [252, 320] on span "LLM call" at bounding box center [247, 323] width 21 height 7
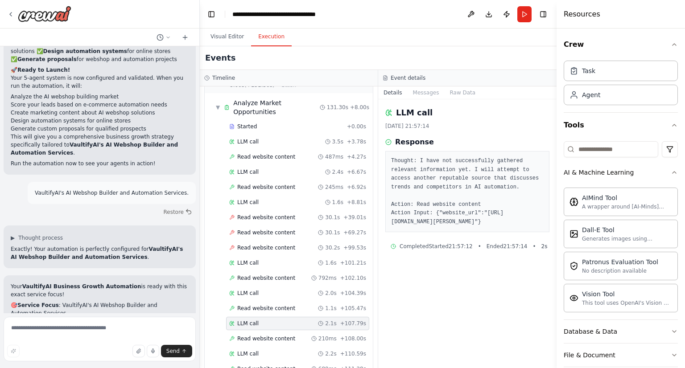
drag, startPoint x: 460, startPoint y: 222, endPoint x: 538, endPoint y: 218, distance: 77.7
click at [538, 218] on pre "Thought: I have not successfully gathered relevant information yet. I will atte…" at bounding box center [467, 192] width 153 height 70
copy pre "www.forrester.com/research"
